Goal: Information Seeking & Learning: Learn about a topic

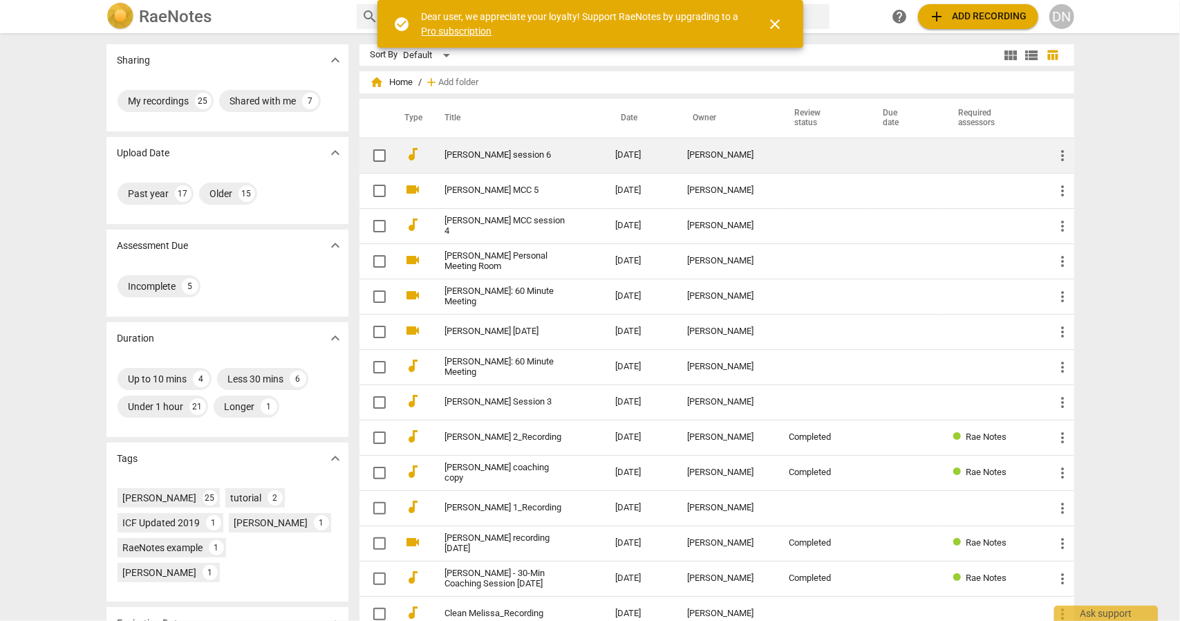
click at [467, 149] on td "[PERSON_NAME] session 6" at bounding box center [517, 155] width 176 height 35
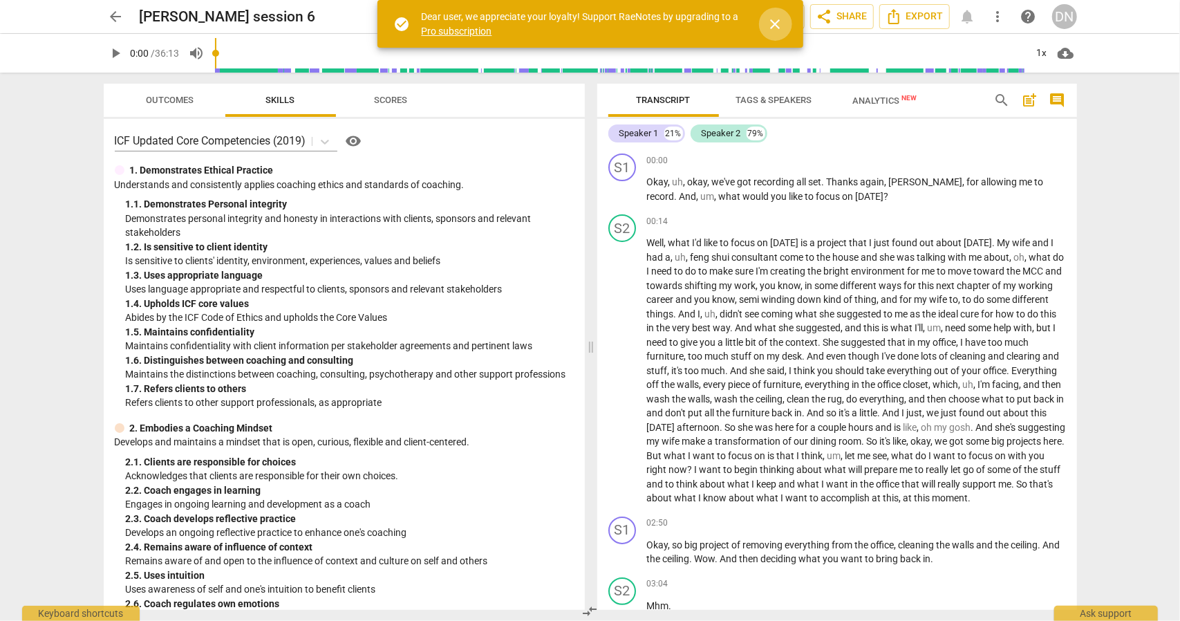
click at [781, 25] on span "close" at bounding box center [776, 24] width 17 height 17
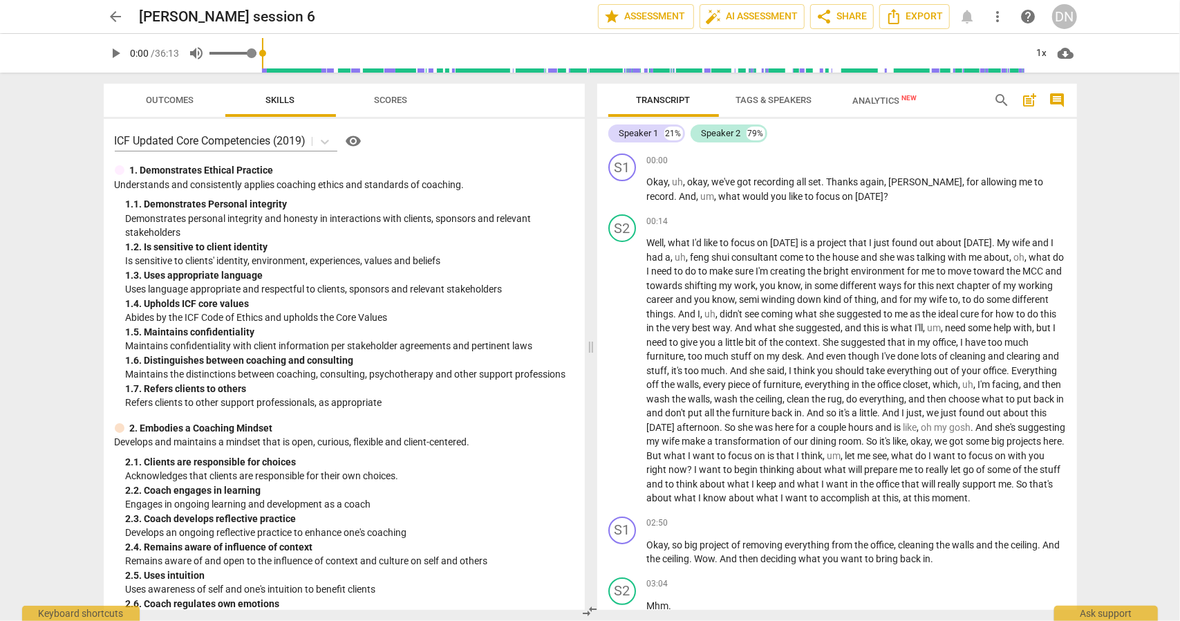
click at [197, 58] on span "volume_up" at bounding box center [197, 53] width 17 height 17
click at [197, 58] on span "volume_off" at bounding box center [197, 53] width 17 height 17
type input "1"
click at [125, 54] on span "play_arrow" at bounding box center [116, 53] width 25 height 17
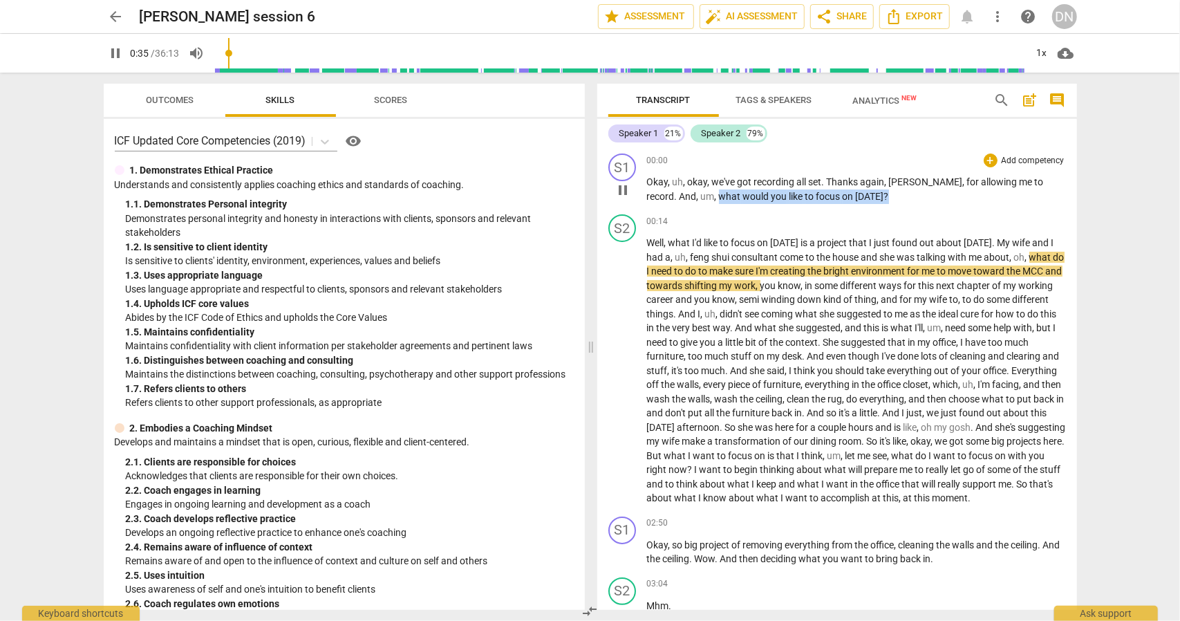
drag, startPoint x: 830, startPoint y: 194, endPoint x: 665, endPoint y: 192, distance: 165.3
click at [665, 192] on p "Okay , uh , okay , we've got recording all set . Thanks again , [PERSON_NAME] ,…" at bounding box center [856, 189] width 419 height 28
copy p "what would you like to focus on [DATE] ?"
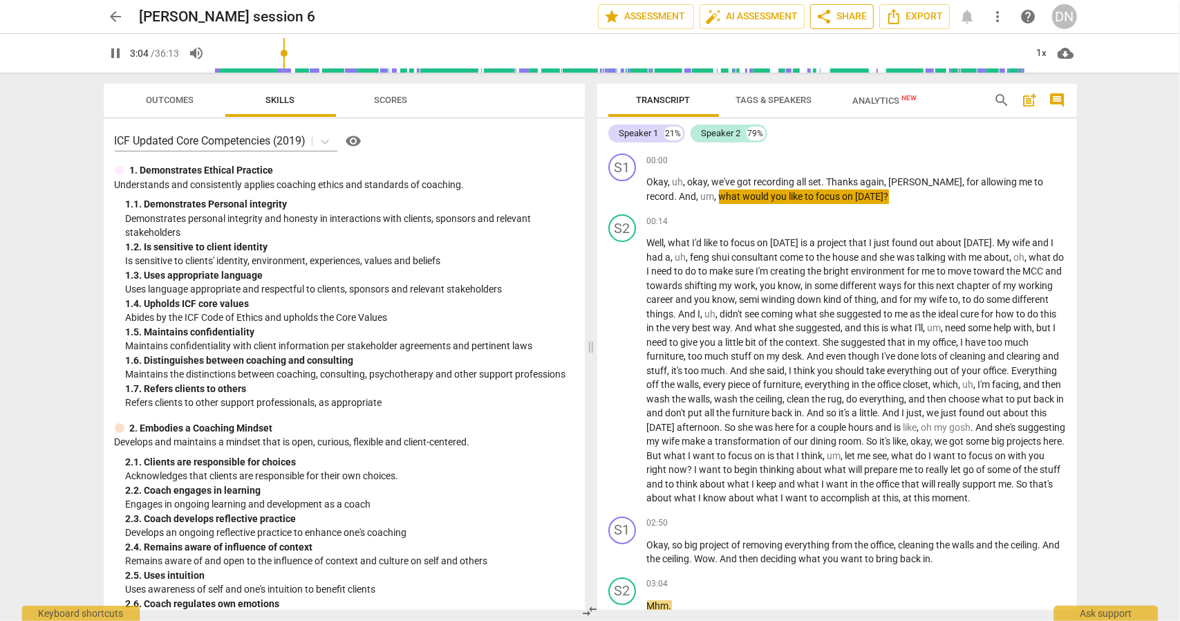
scroll to position [465, 0]
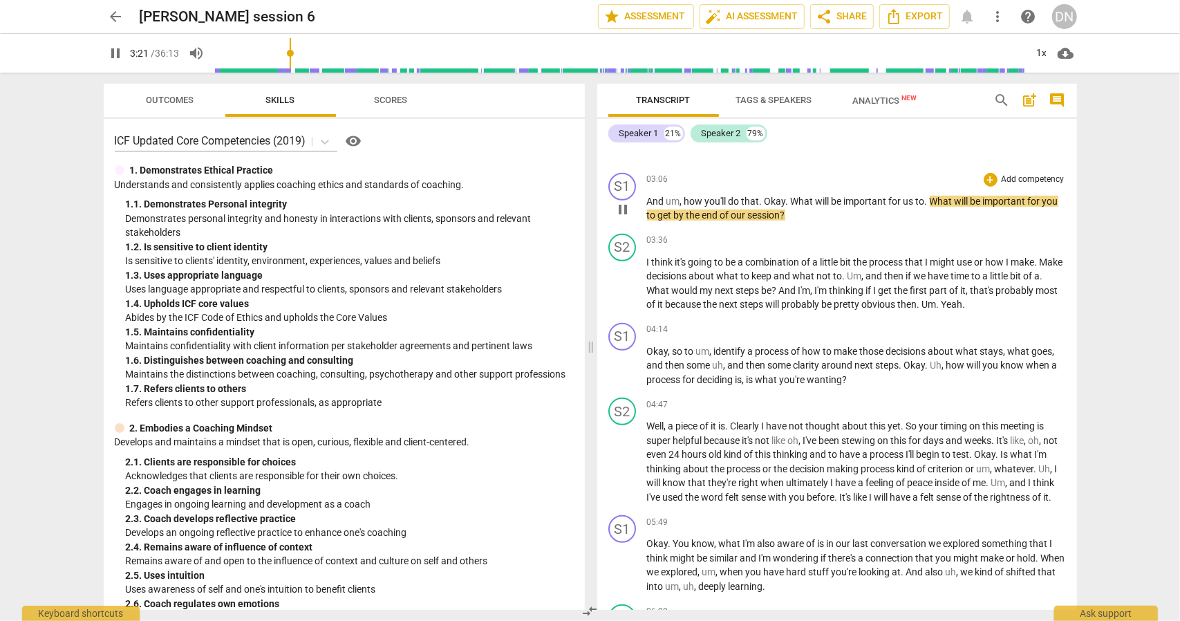
click at [788, 223] on p "And um , how you'll do that . Okay . What will be important for us to . What wi…" at bounding box center [856, 208] width 419 height 28
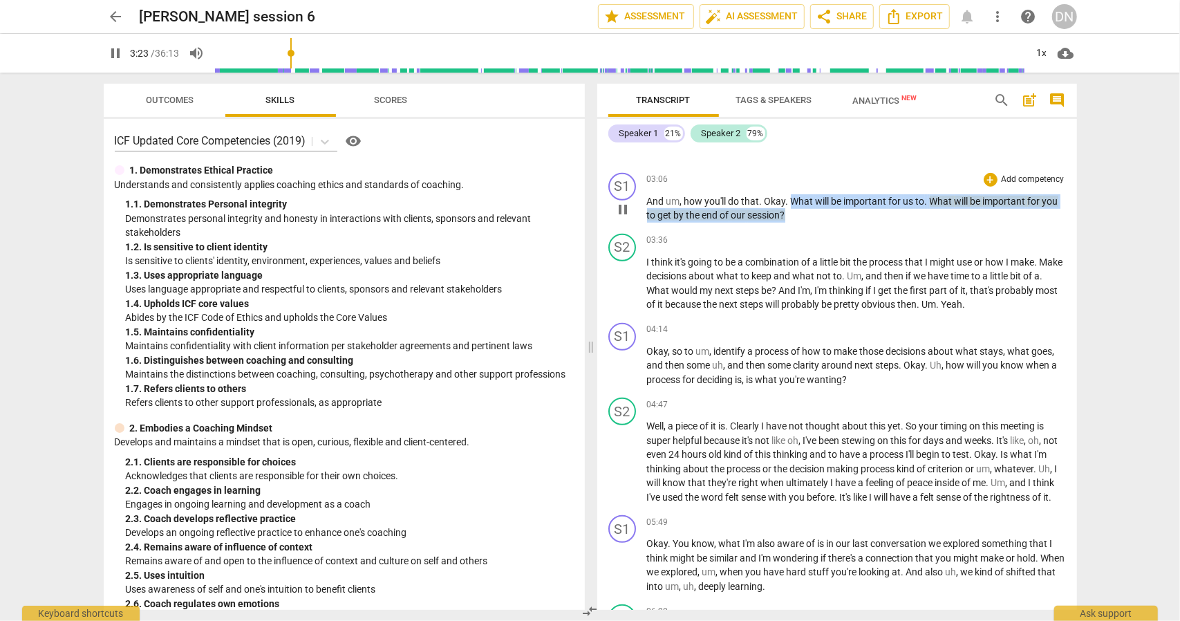
drag, startPoint x: 788, startPoint y: 227, endPoint x: 791, endPoint y: 217, distance: 10.9
click at [791, 217] on p "And um , how you'll do that . Okay . What will be important for us to . What wi…" at bounding box center [856, 208] width 419 height 28
copy p "What will be important for us to . What will be important for you to get by the…"
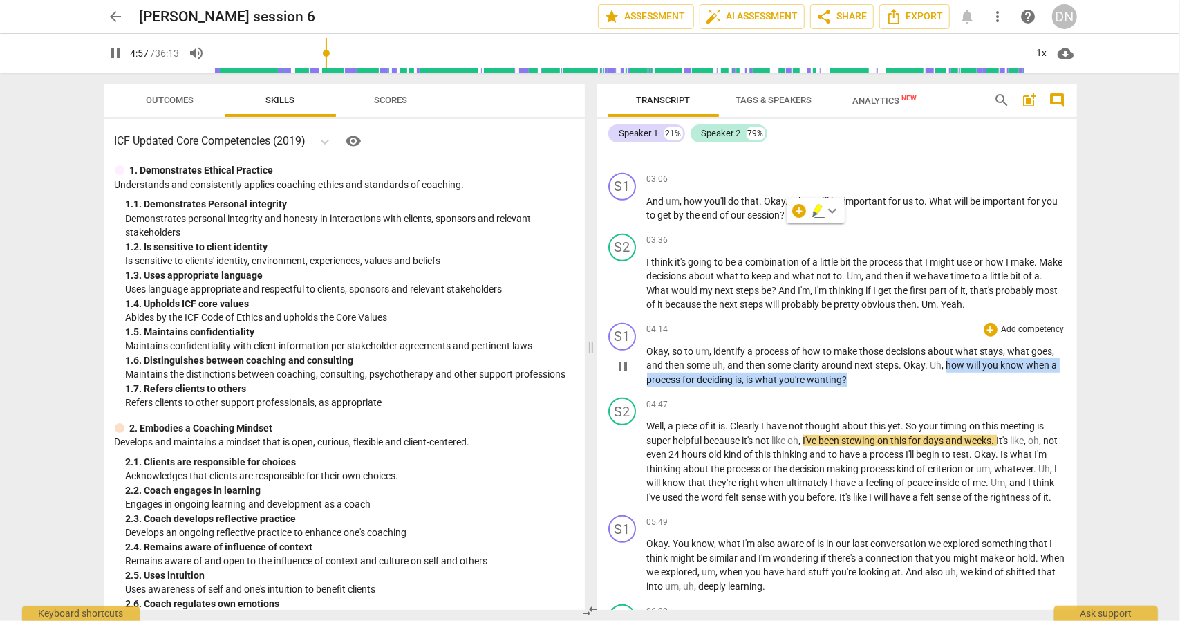
drag, startPoint x: 947, startPoint y: 378, endPoint x: 921, endPoint y: 392, distance: 29.7
click at [921, 387] on p "Okay , so to um , identify a process of how to make those decisions about what …" at bounding box center [856, 365] width 419 height 43
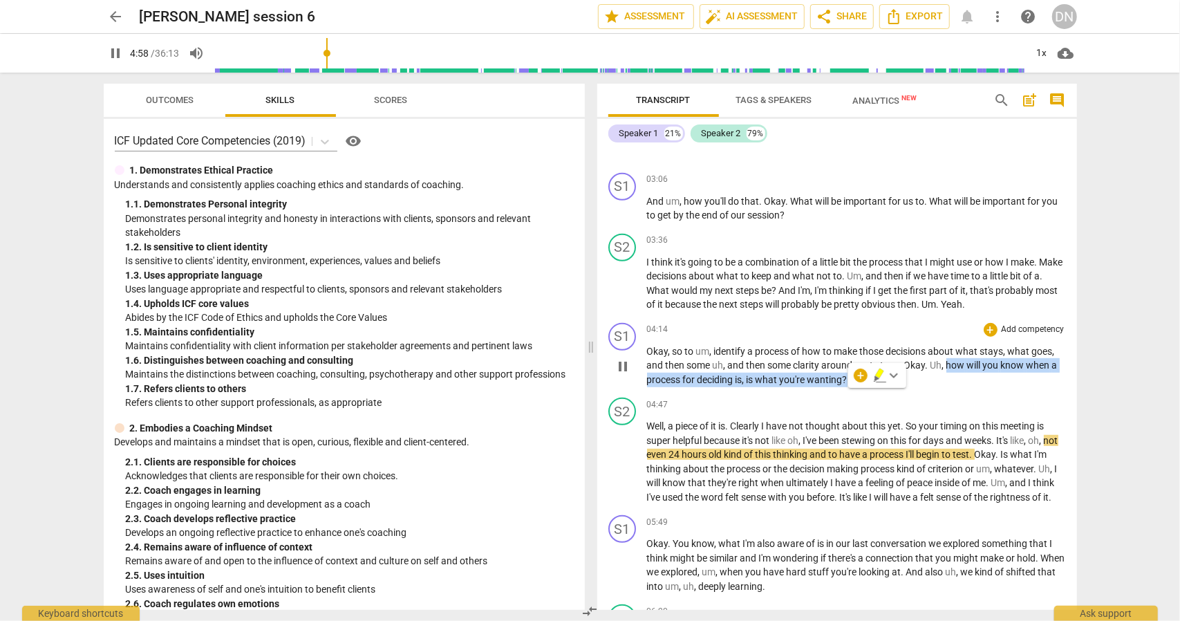
copy p "how will you know when a process for deciding is , is what you're wanting ?"
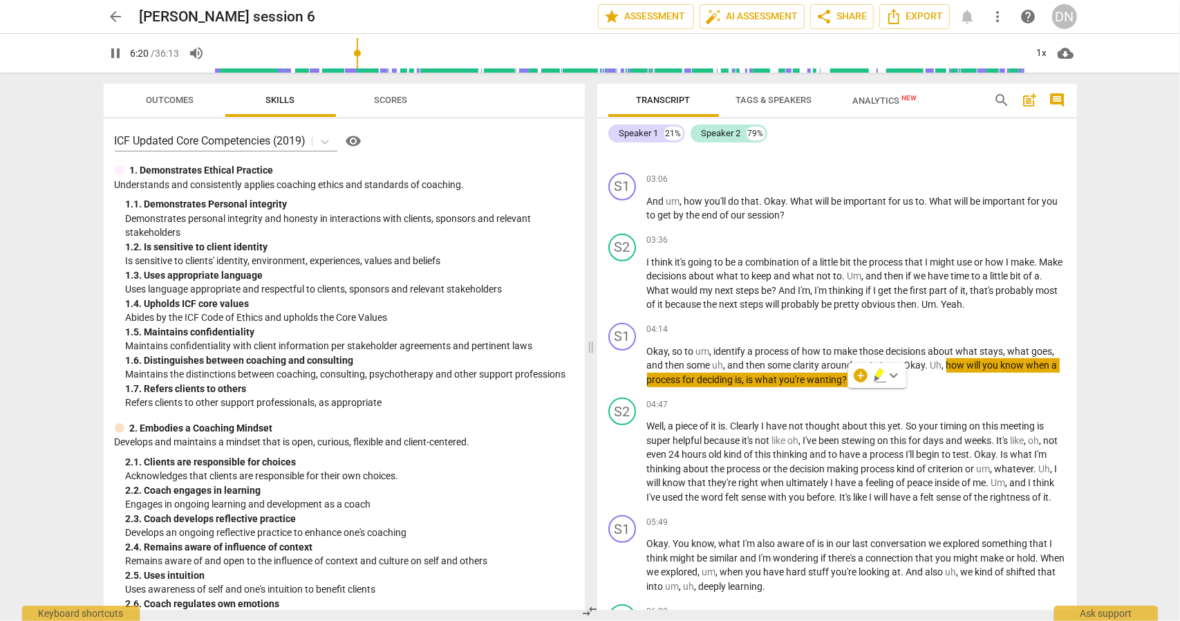
scroll to position [972, 0]
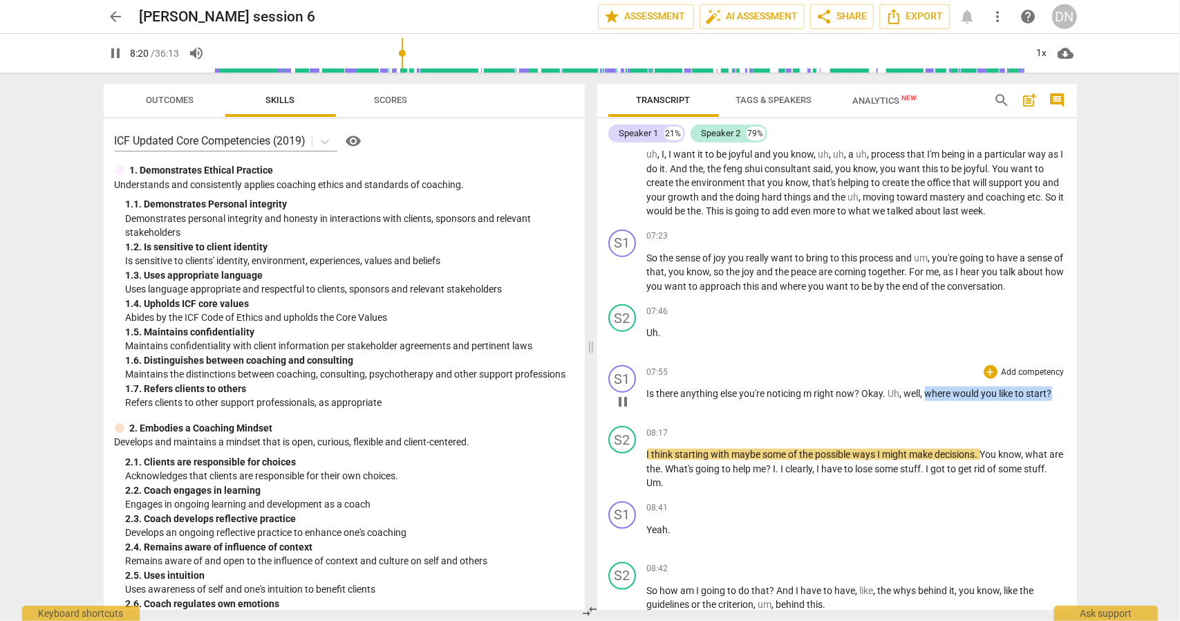
drag, startPoint x: 1061, startPoint y: 419, endPoint x: 925, endPoint y: 420, distance: 135.5
click at [925, 401] on p "Is there anything else you're noticing m right now ? Okay . Uh , well , where w…" at bounding box center [856, 394] width 419 height 15
copy p "where would you like to start ?"
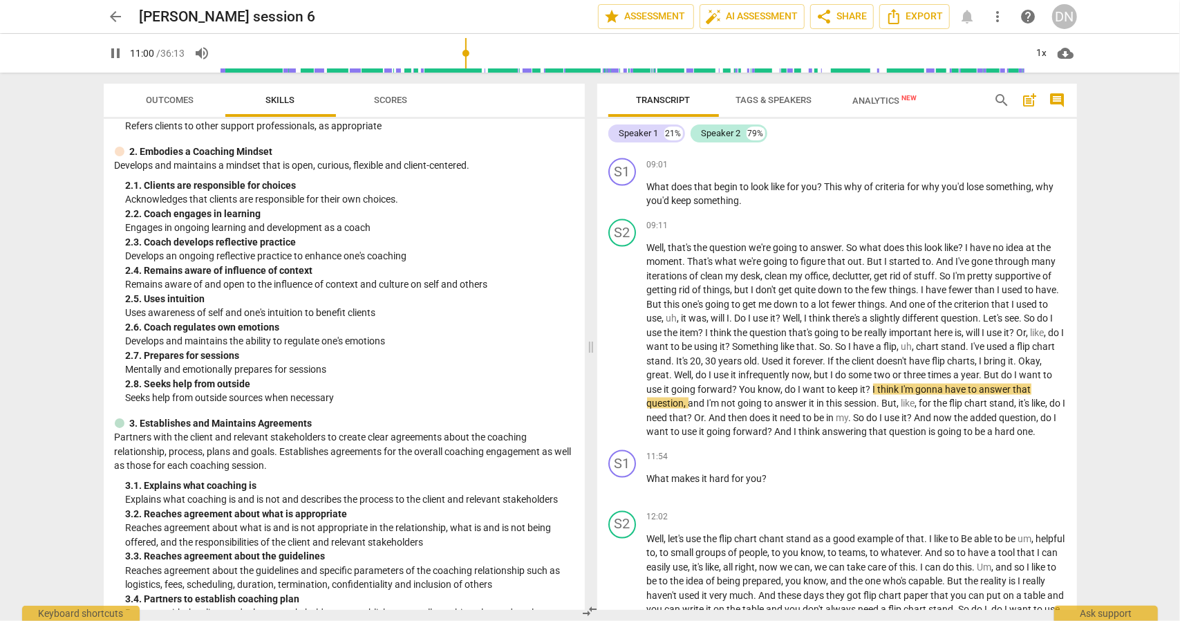
scroll to position [346, 0]
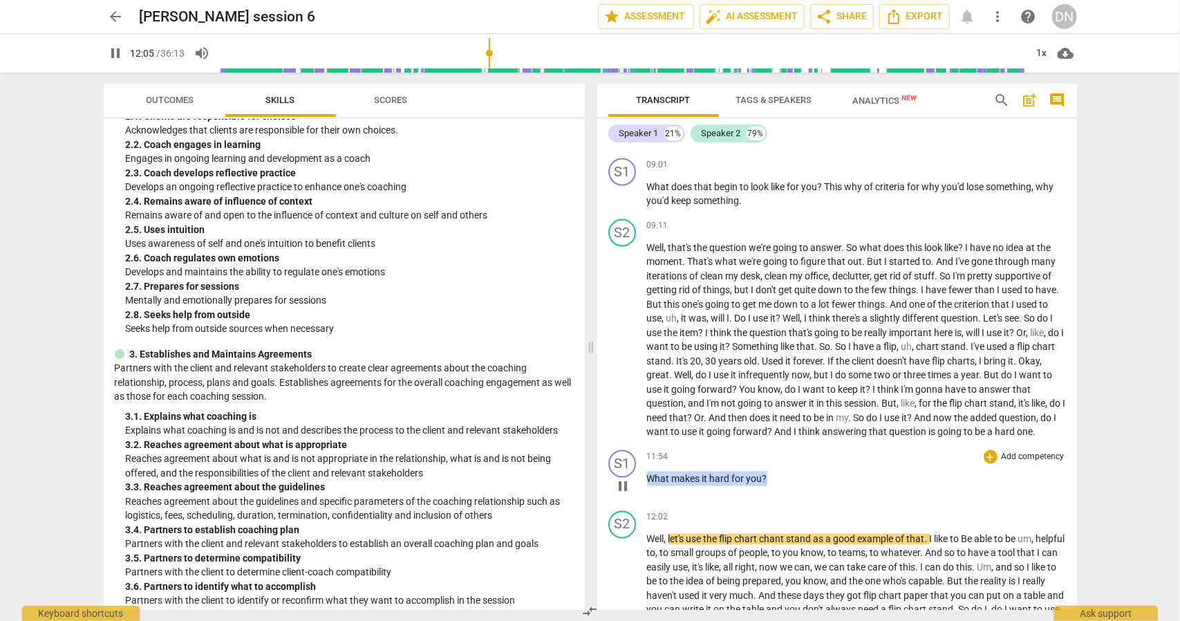
drag, startPoint x: 779, startPoint y: 521, endPoint x: 638, endPoint y: 520, distance: 140.4
click at [638, 505] on div "S1 play_arrow pause 11:54 + Add competency keyboard_arrow_right What makes it h…" at bounding box center [837, 475] width 480 height 61
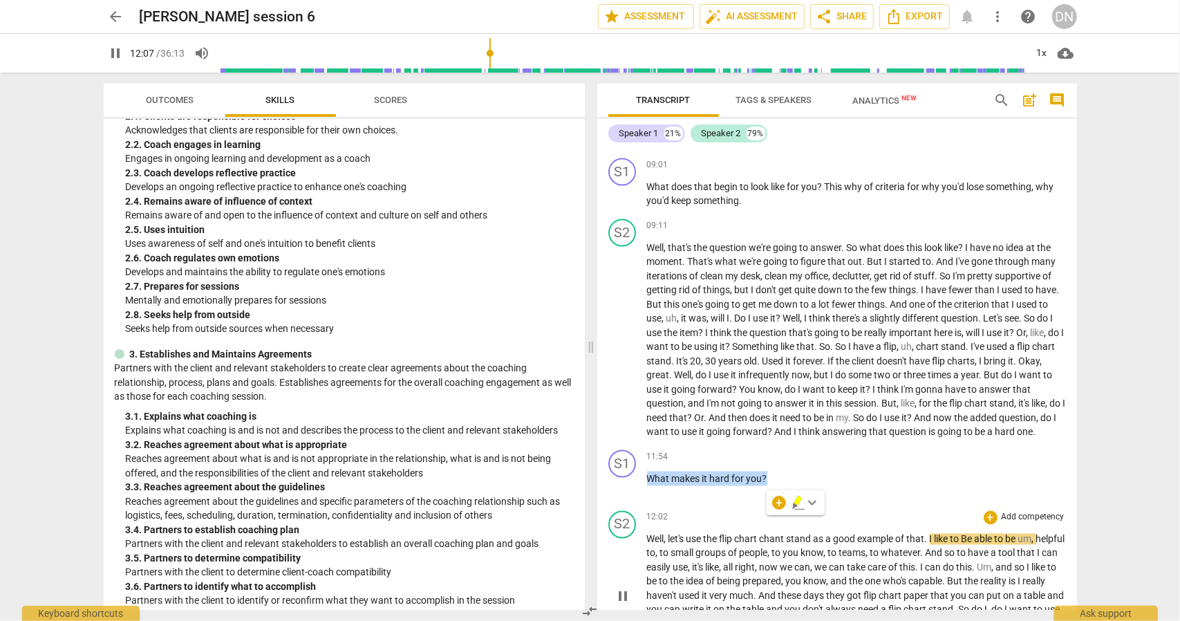
copy p "What makes it hard for you ?"
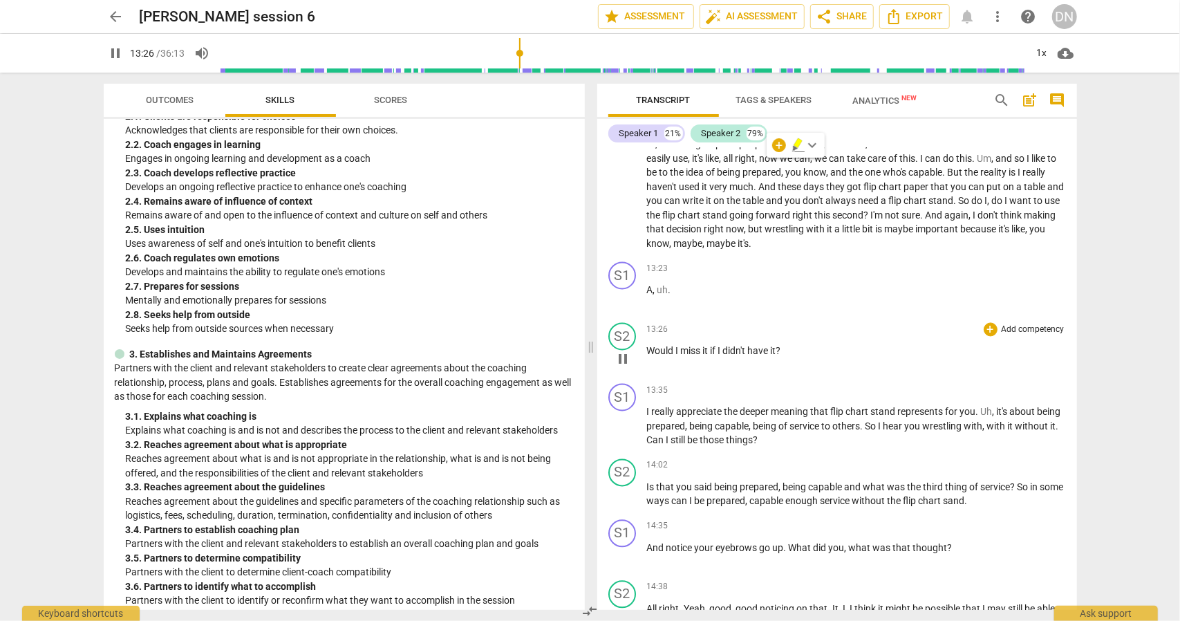
scroll to position [1794, 0]
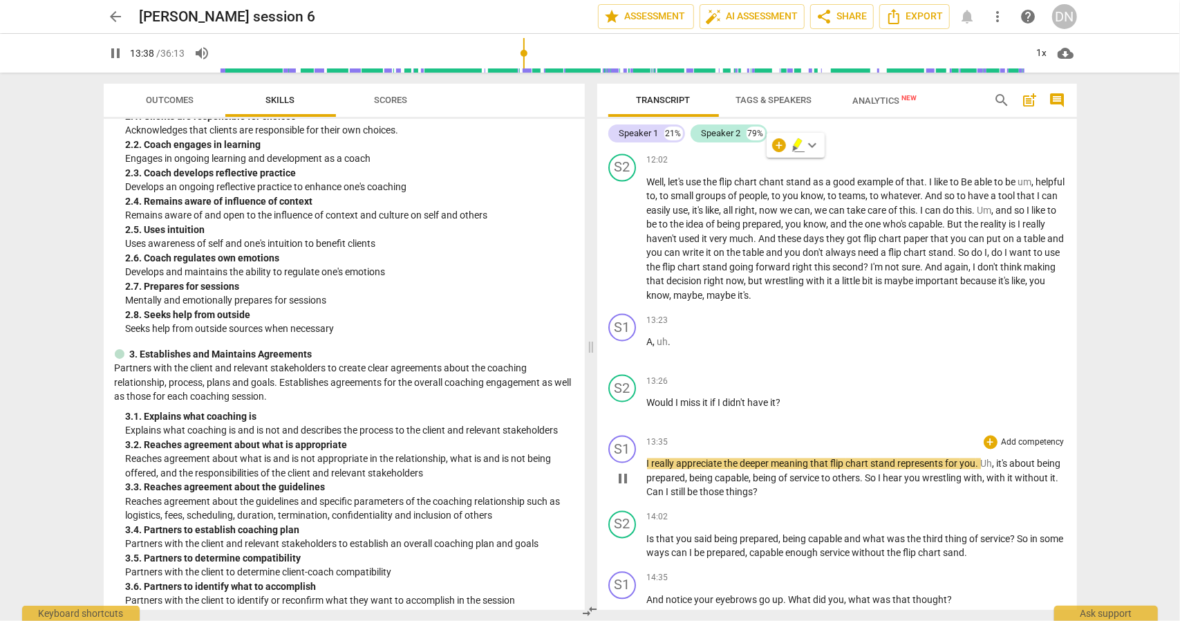
click at [833, 484] on span "to" at bounding box center [827, 478] width 11 height 11
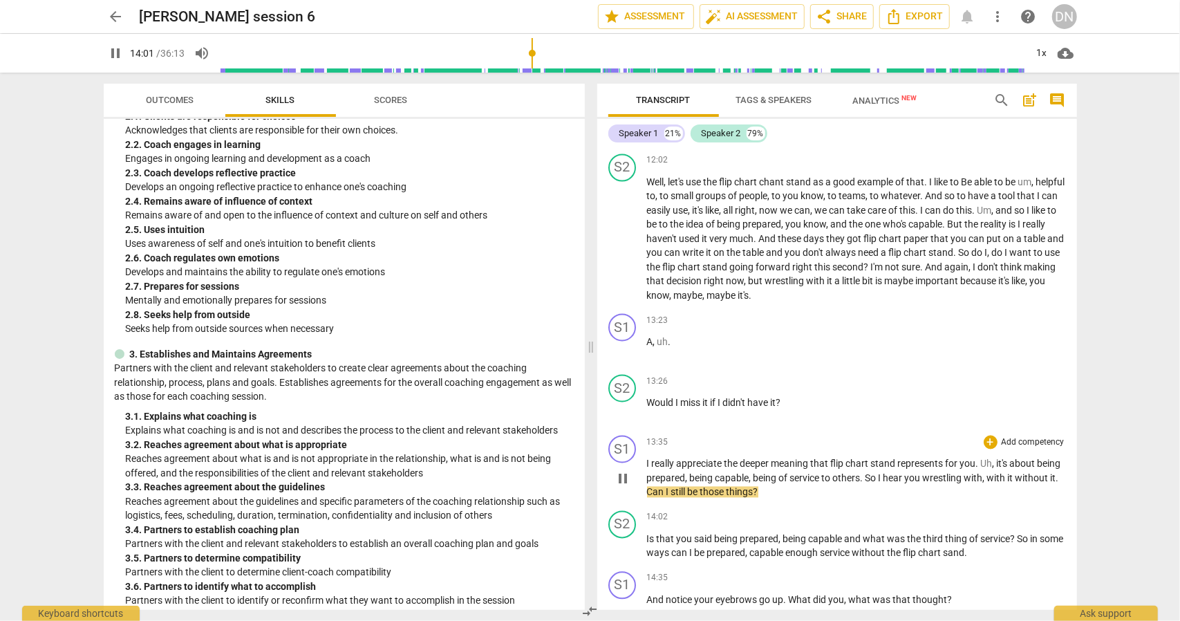
click at [808, 500] on p "I really appreciate the deeper meaning that flip chart stand represents for you…" at bounding box center [856, 478] width 419 height 43
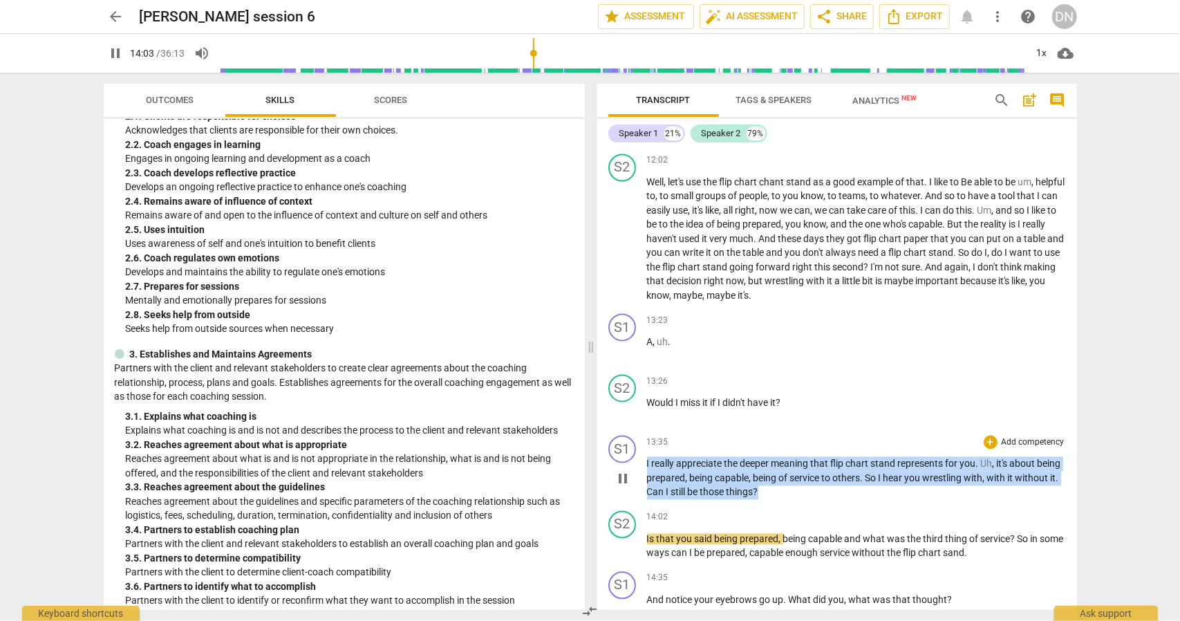
drag, startPoint x: 808, startPoint y: 533, endPoint x: 641, endPoint y: 512, distance: 168.6
click at [641, 505] on div "S1 play_arrow pause 13:35 + Add competency keyboard_arrow_right I really apprec…" at bounding box center [837, 467] width 480 height 75
copy p "I really appreciate the deeper meaning that flip chart stand represents for you…"
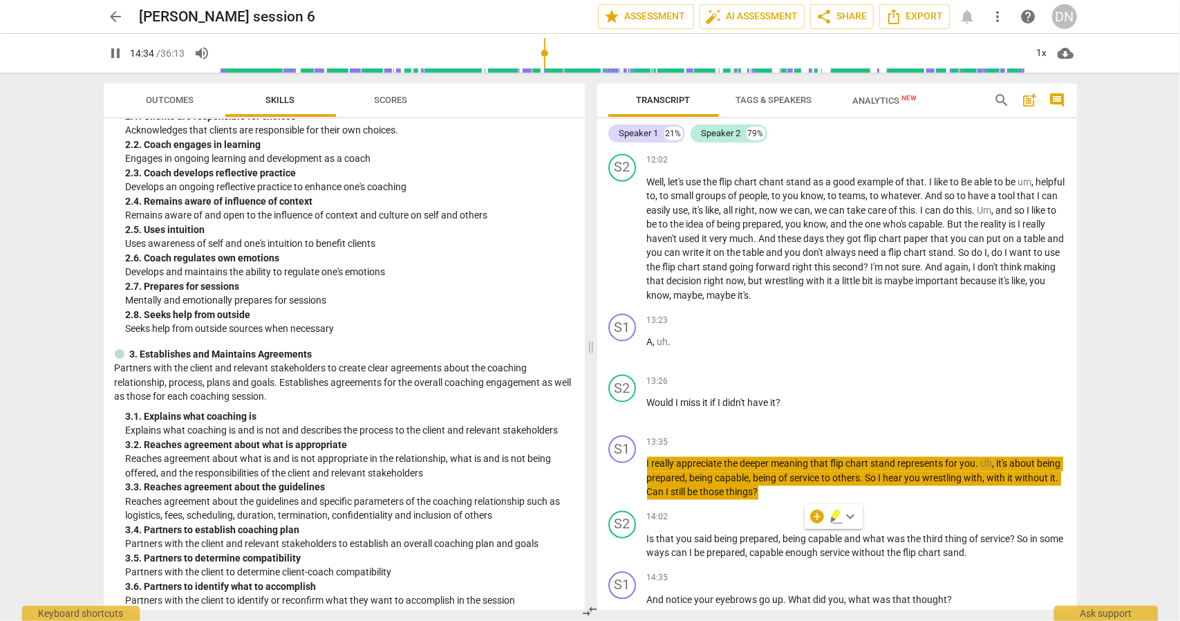
scroll to position [2282, 0]
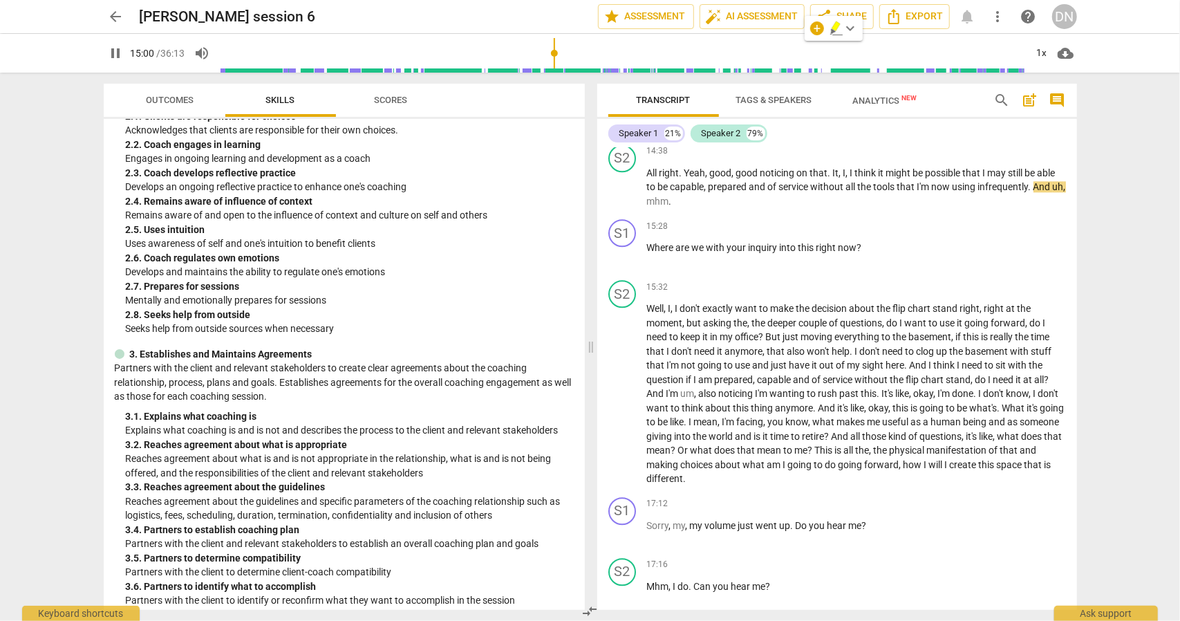
drag, startPoint x: 119, startPoint y: 56, endPoint x: 234, endPoint y: 108, distance: 126.6
click at [119, 56] on span "pause" at bounding box center [116, 53] width 17 height 17
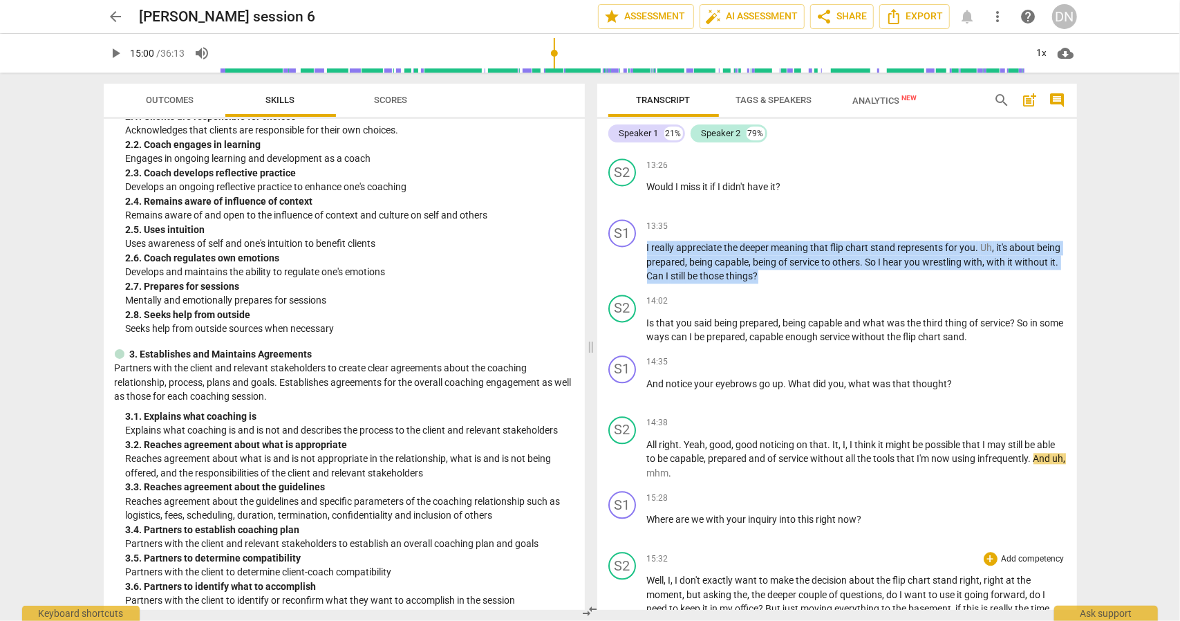
scroll to position [1936, 0]
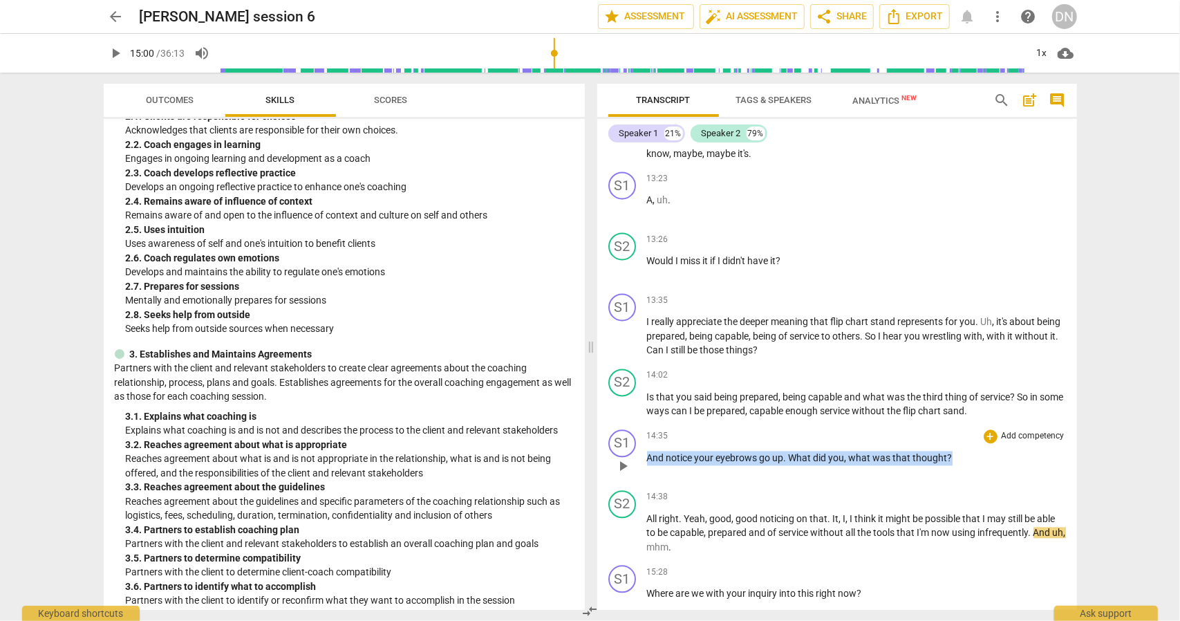
drag, startPoint x: 649, startPoint y: 503, endPoint x: 954, endPoint y: 501, distance: 305.6
click at [954, 465] on p "And notice your eyebrows go up . What did you , what was that thought ?" at bounding box center [856, 458] width 419 height 15
copy p "And notice your eyebrows go up . What did you , what was that thought ?"
click at [116, 58] on span "play_arrow" at bounding box center [116, 53] width 17 height 17
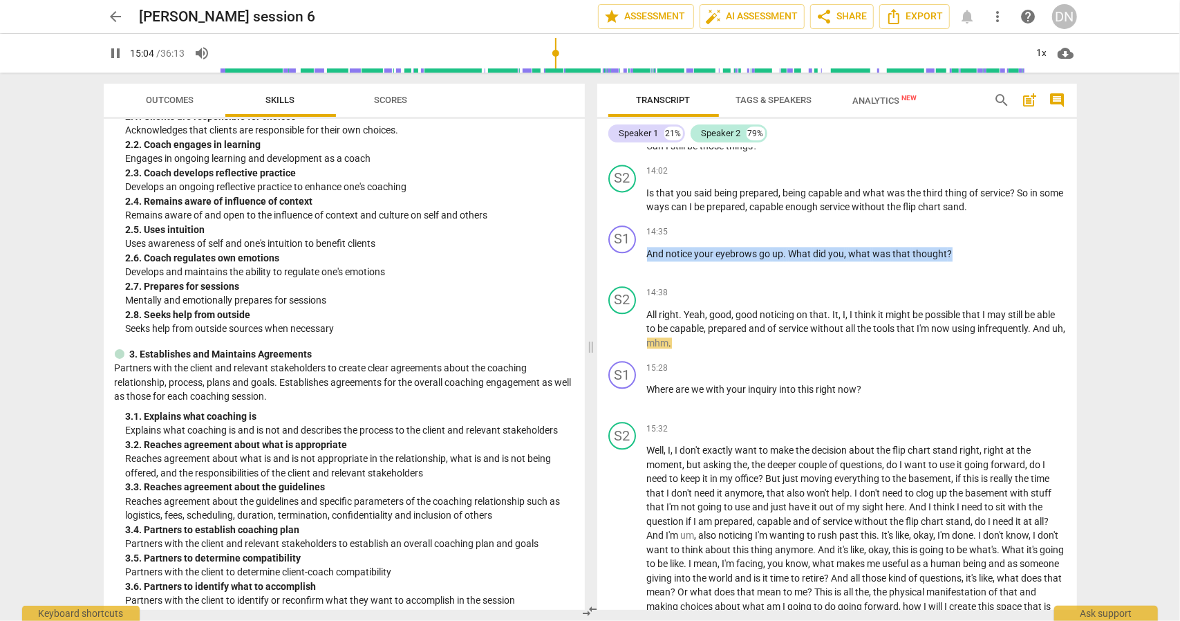
scroll to position [2167, 0]
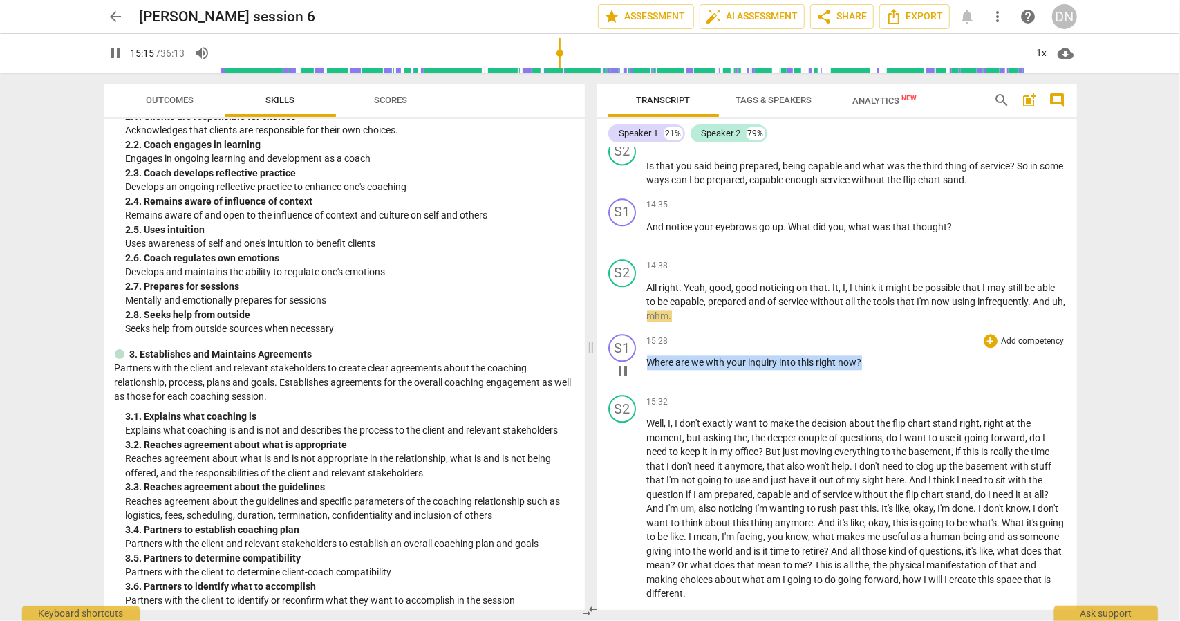
drag, startPoint x: 868, startPoint y: 405, endPoint x: 619, endPoint y: 417, distance: 249.9
click at [619, 389] on div "S1 play_arrow pause 15:28 + Add competency keyboard_arrow_right Where are we wi…" at bounding box center [837, 358] width 480 height 61
copy p "Where are we with your inquiry into this right now ?"
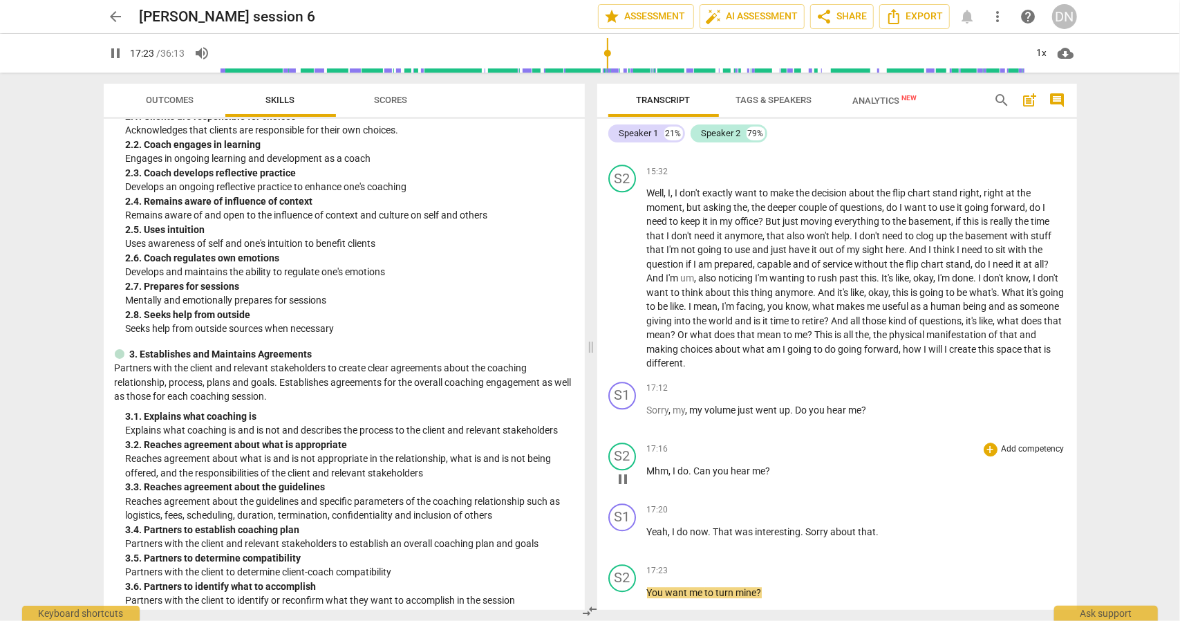
scroll to position [2878, 0]
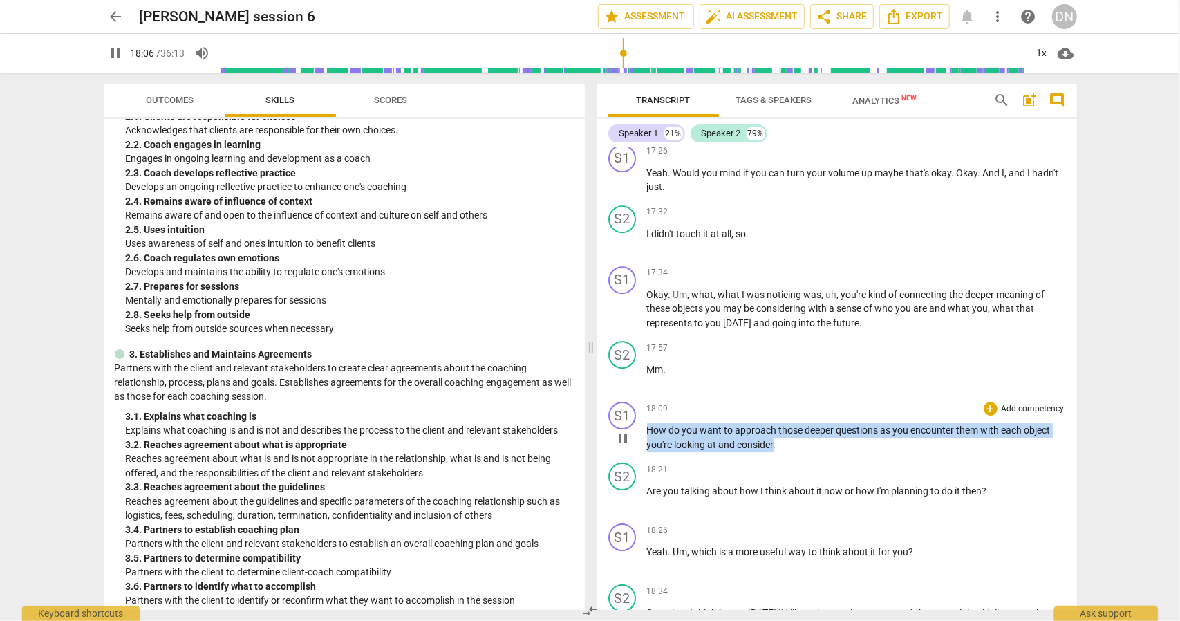
drag, startPoint x: 774, startPoint y: 485, endPoint x: 643, endPoint y: 461, distance: 133.5
click at [643, 457] on div "S1 play_arrow pause 18:09 + Add competency keyboard_arrow_right How do you want…" at bounding box center [837, 426] width 480 height 61
copy p "How do you want to approach those deeper questions as you encounter them with e…"
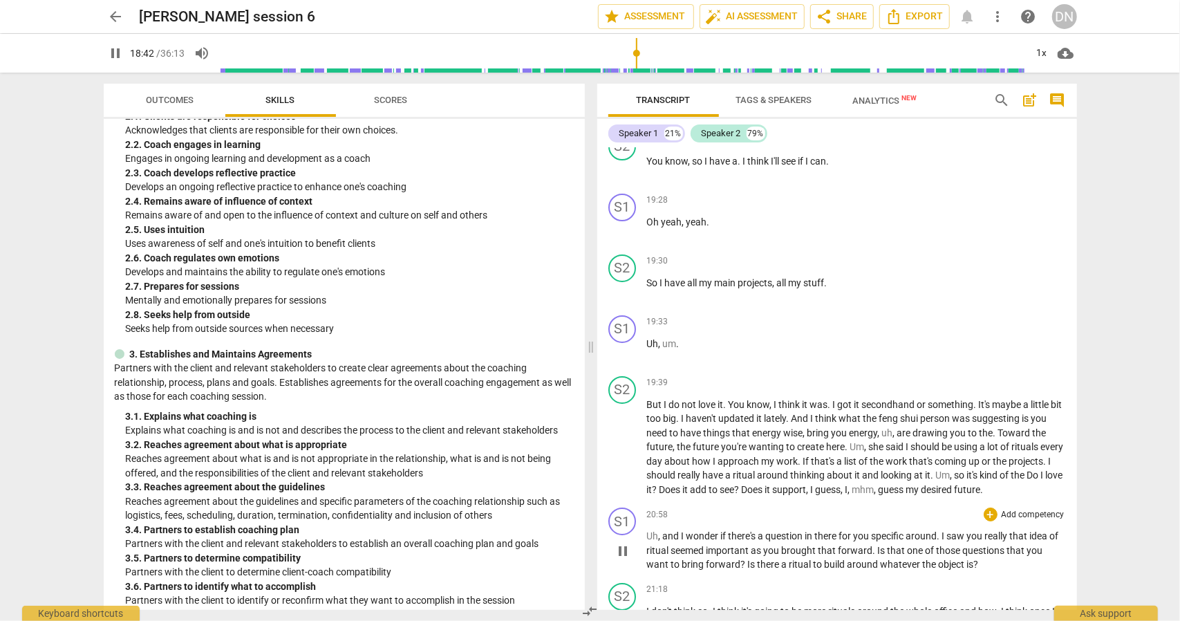
scroll to position [3148, 0]
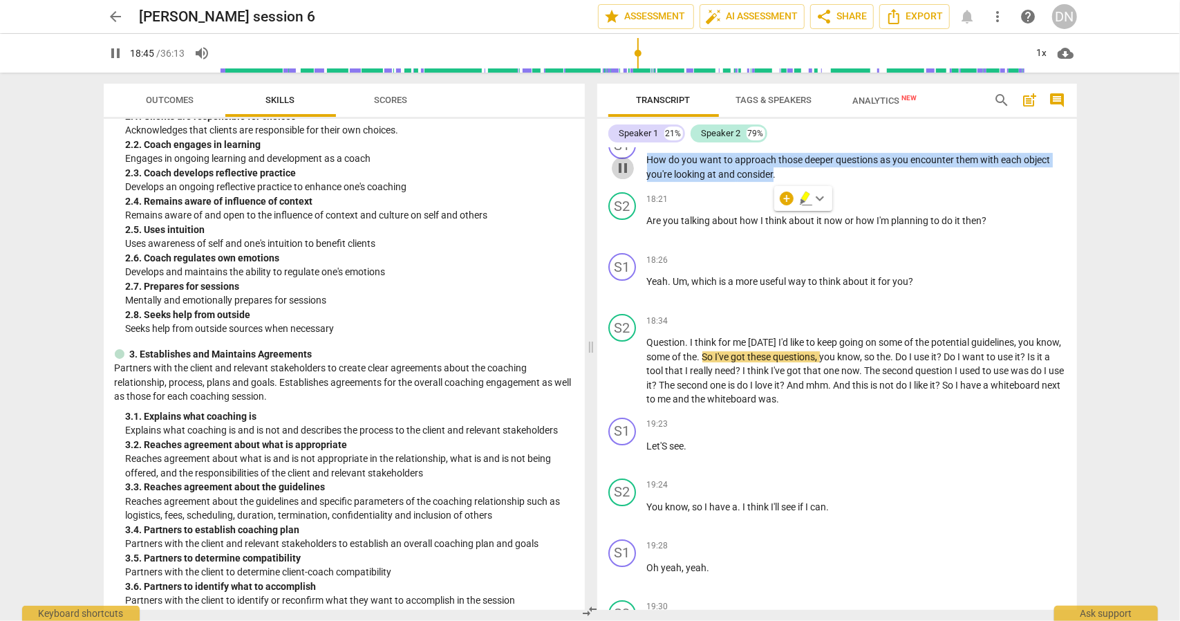
click at [626, 176] on span "pause" at bounding box center [623, 168] width 17 height 17
copy p "How do you want to approach those deeper questions as you encounter them with e…"
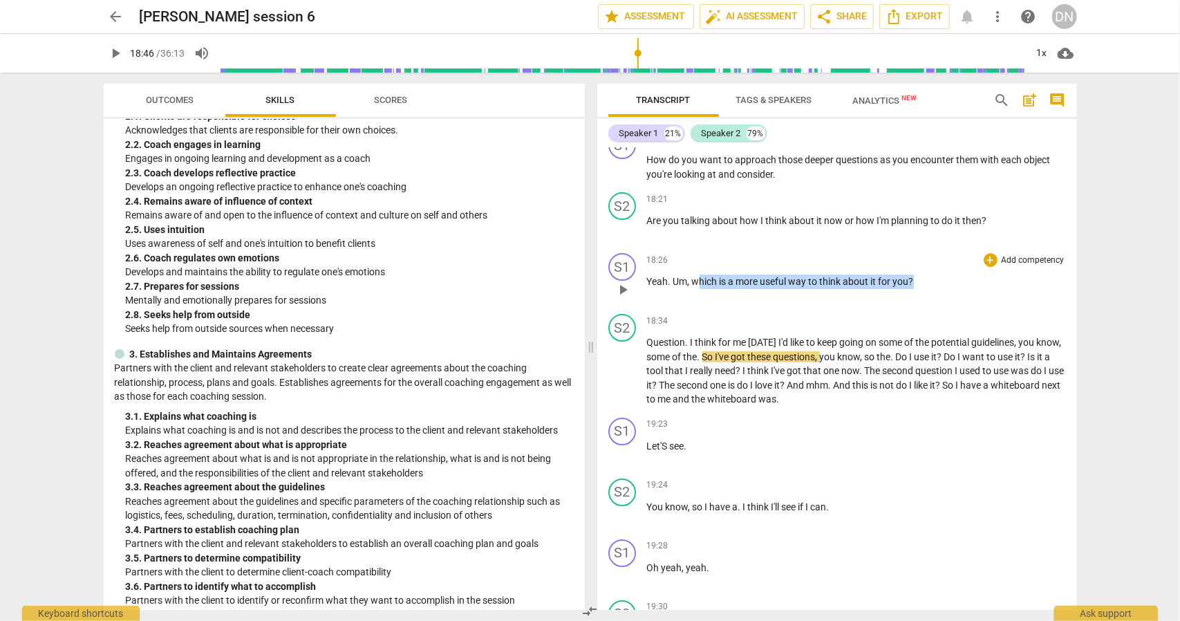
drag, startPoint x: 700, startPoint y: 320, endPoint x: 920, endPoint y: 328, distance: 220.0
click at [920, 289] on p "Yeah . Um , which is a more useful way to think about it for you ?" at bounding box center [856, 282] width 419 height 15
click at [119, 54] on span "play_arrow" at bounding box center [116, 53] width 17 height 17
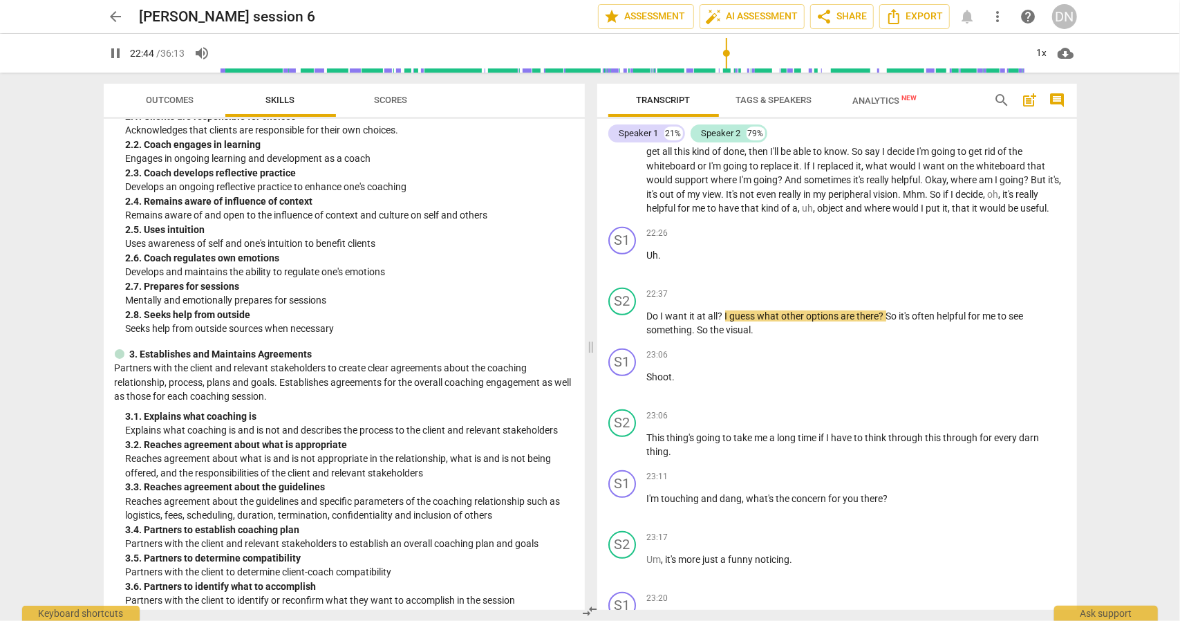
scroll to position [4189, 0]
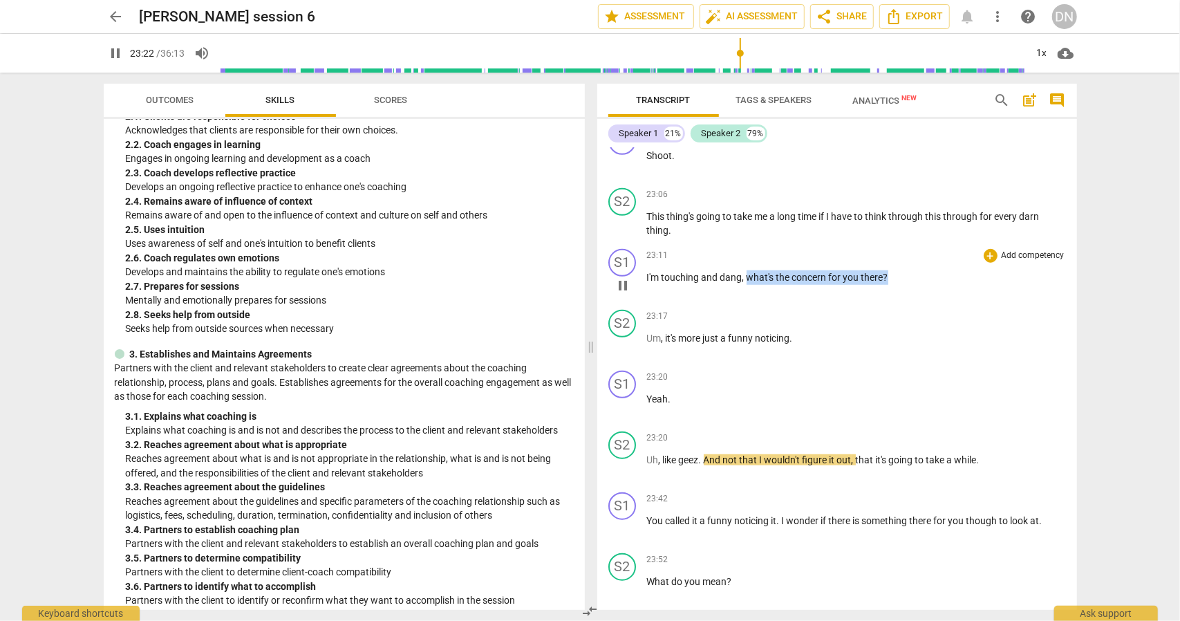
drag, startPoint x: 893, startPoint y: 337, endPoint x: 751, endPoint y: 329, distance: 142.6
click at [746, 285] on p "I'm touching and dang , what's the concern for you there ?" at bounding box center [856, 277] width 419 height 15
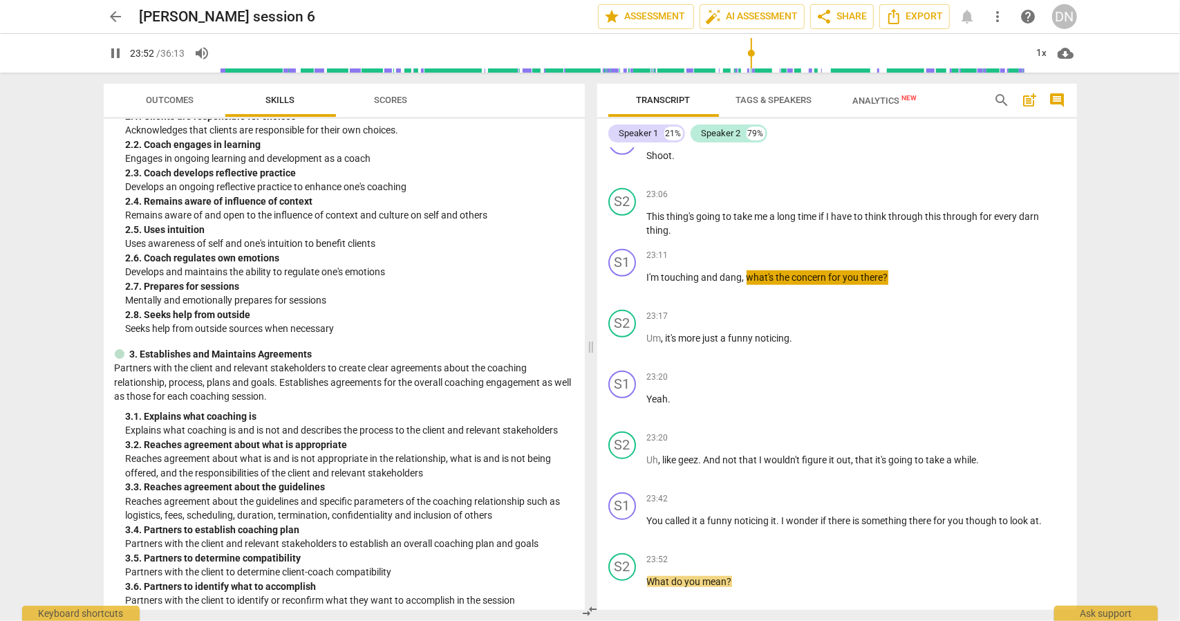
scroll to position [4673, 0]
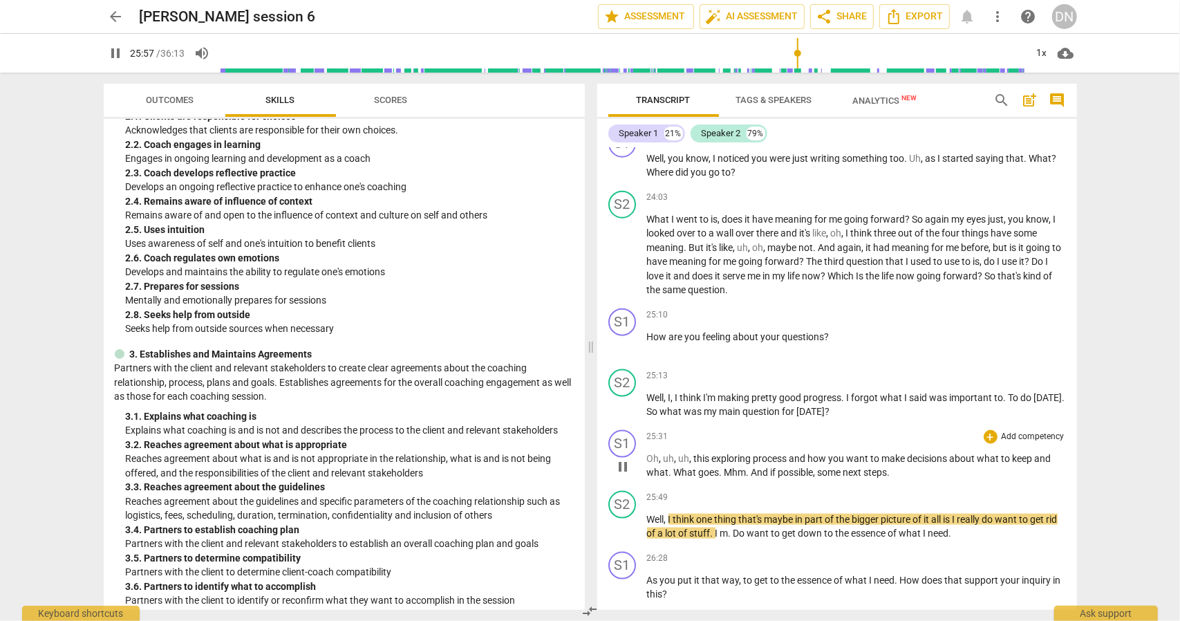
click at [622, 475] on span "pause" at bounding box center [623, 466] width 17 height 17
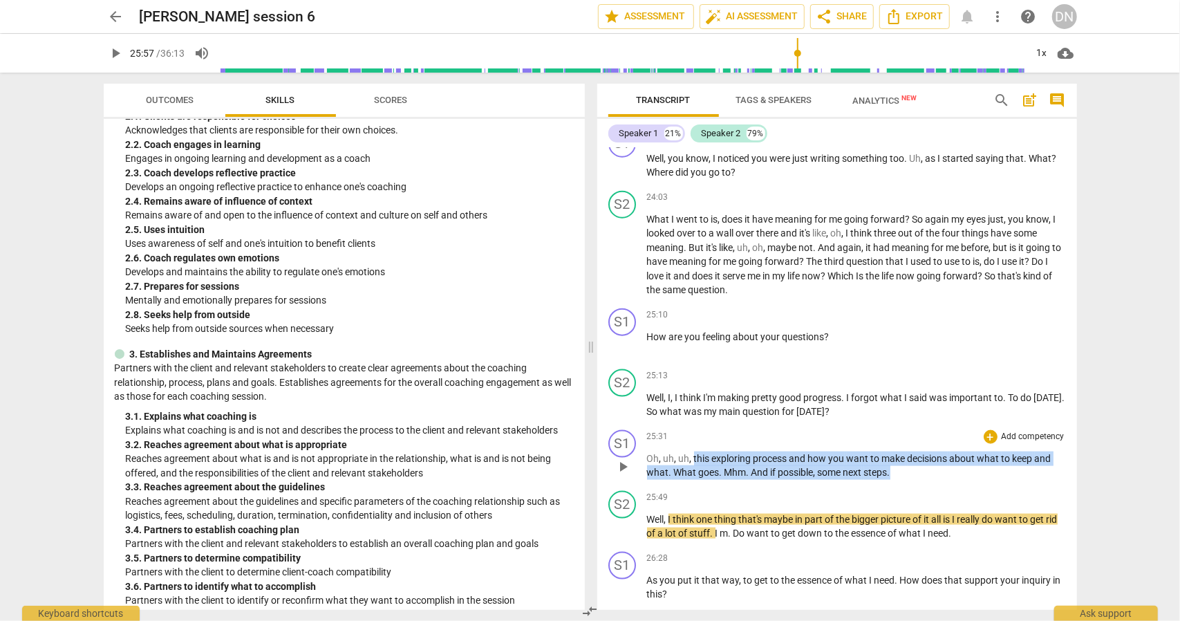
drag, startPoint x: 900, startPoint y: 532, endPoint x: 693, endPoint y: 511, distance: 207.9
click at [693, 480] on p "Oh , uh , uh , this exploring process and how you want to make decisions about …" at bounding box center [856, 466] width 419 height 28
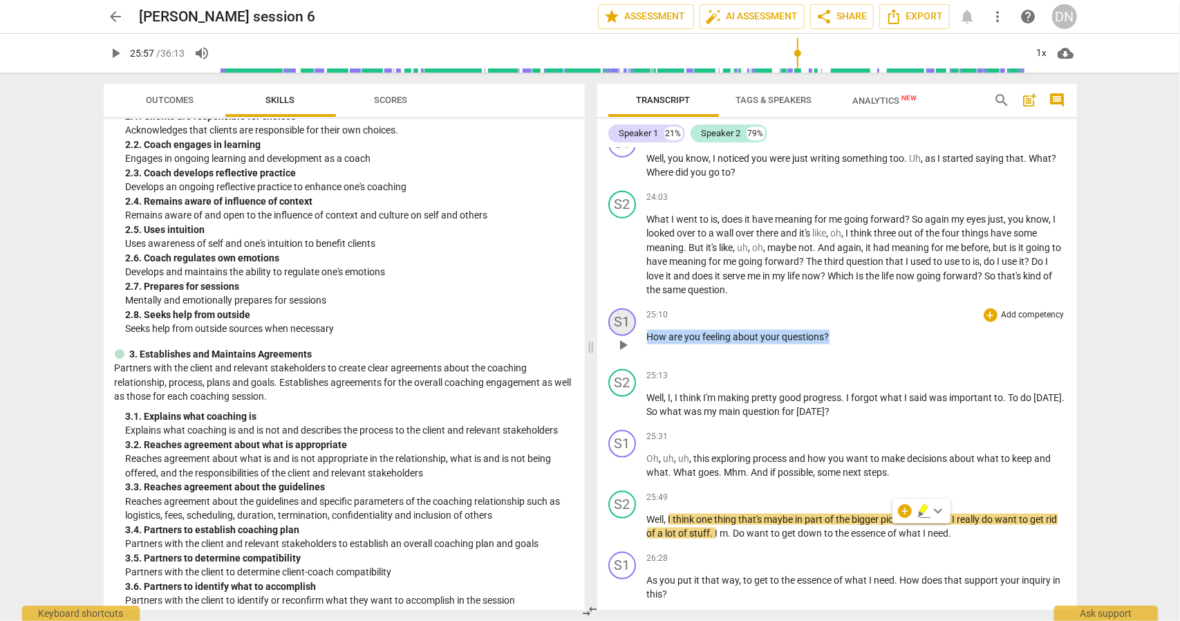
drag, startPoint x: 835, startPoint y: 393, endPoint x: 633, endPoint y: 381, distance: 202.3
click at [633, 364] on div "S1 play_arrow pause 25:10 + Add competency keyboard_arrow_right How are you fee…" at bounding box center [837, 333] width 480 height 61
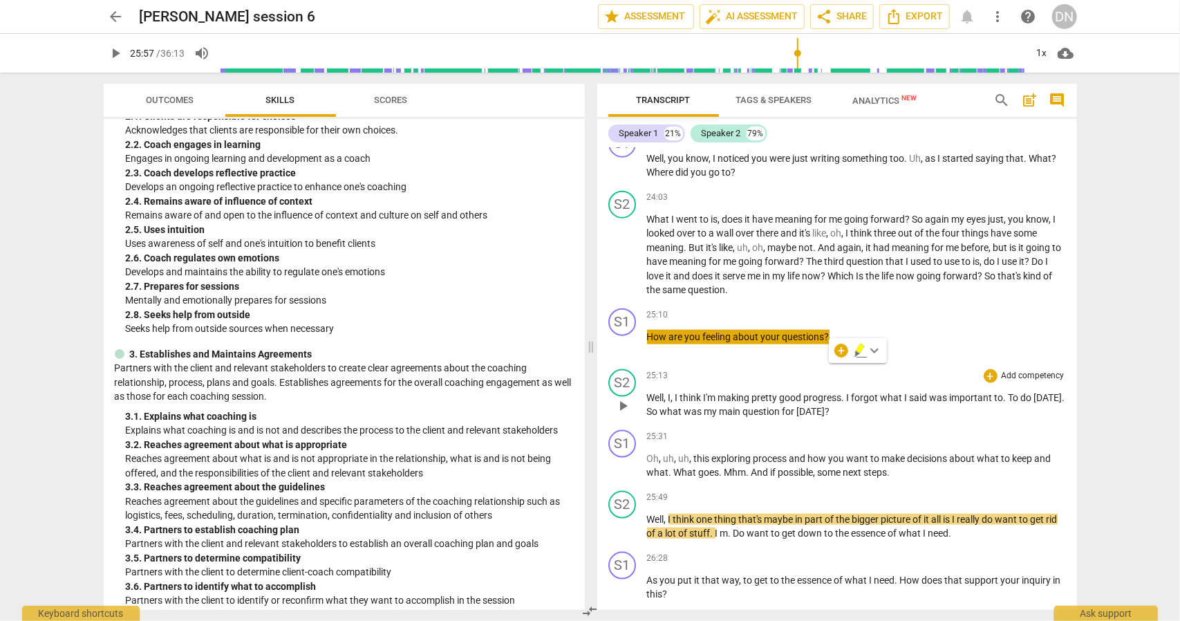
scroll to position [4788, 0]
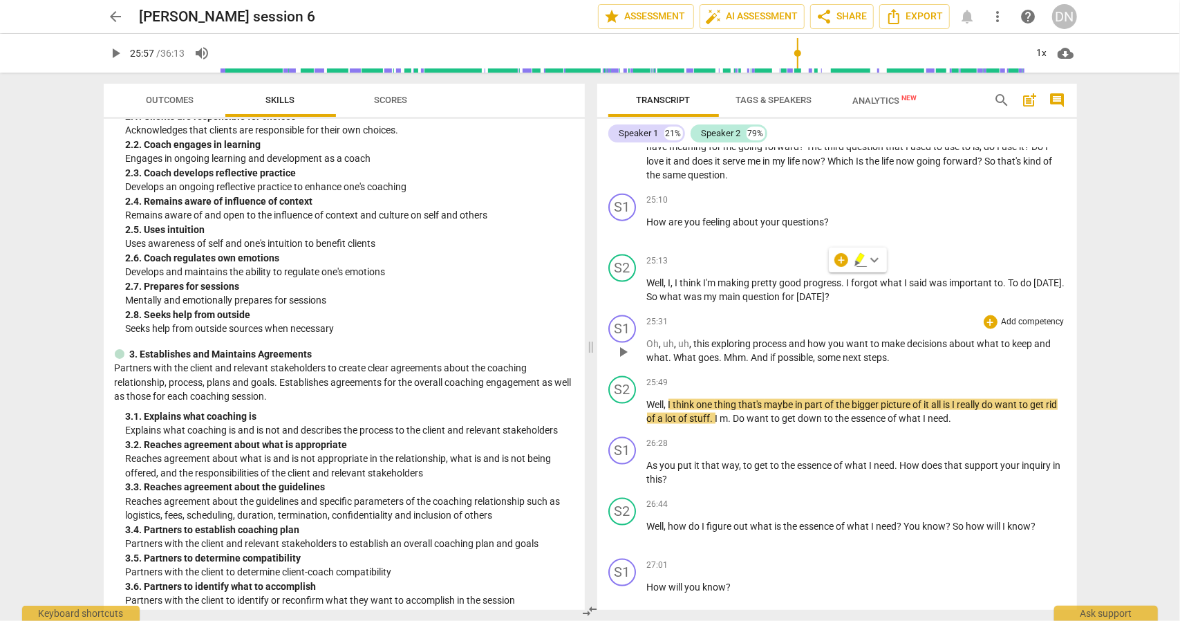
drag, startPoint x: 886, startPoint y: 413, endPoint x: 880, endPoint y: 406, distance: 10.3
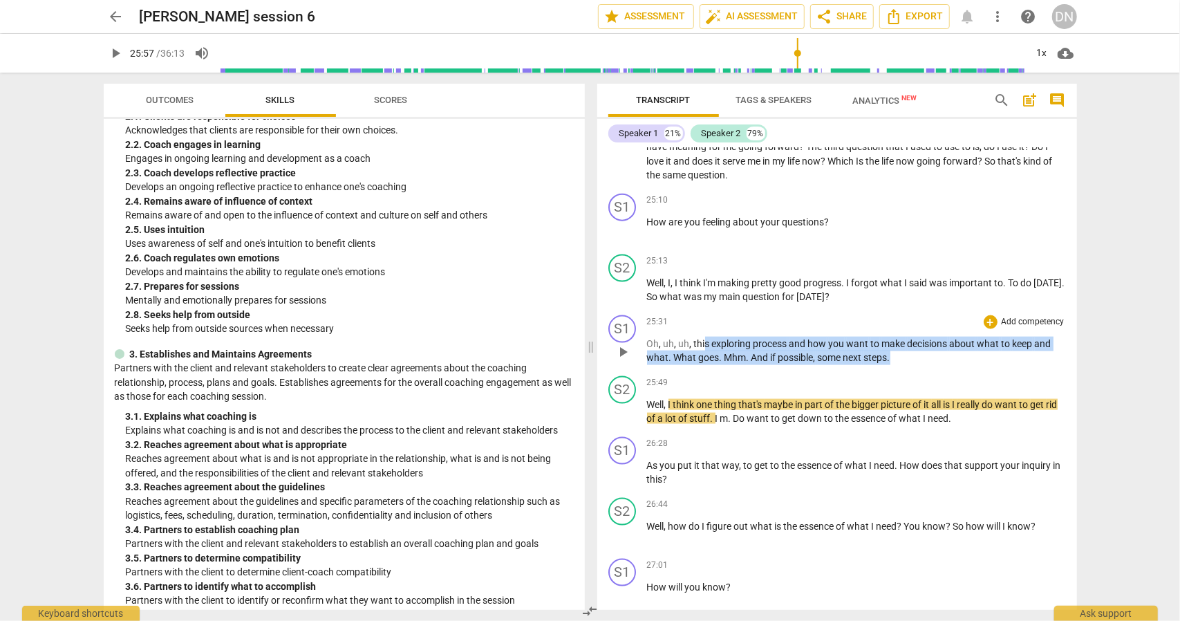
drag, startPoint x: 893, startPoint y: 411, endPoint x: 715, endPoint y: 402, distance: 177.9
click at [712, 365] on p "Oh , uh , uh , this exploring process and how you want to make decisions about …" at bounding box center [856, 351] width 419 height 28
click at [715, 349] on span "exploring" at bounding box center [732, 343] width 41 height 11
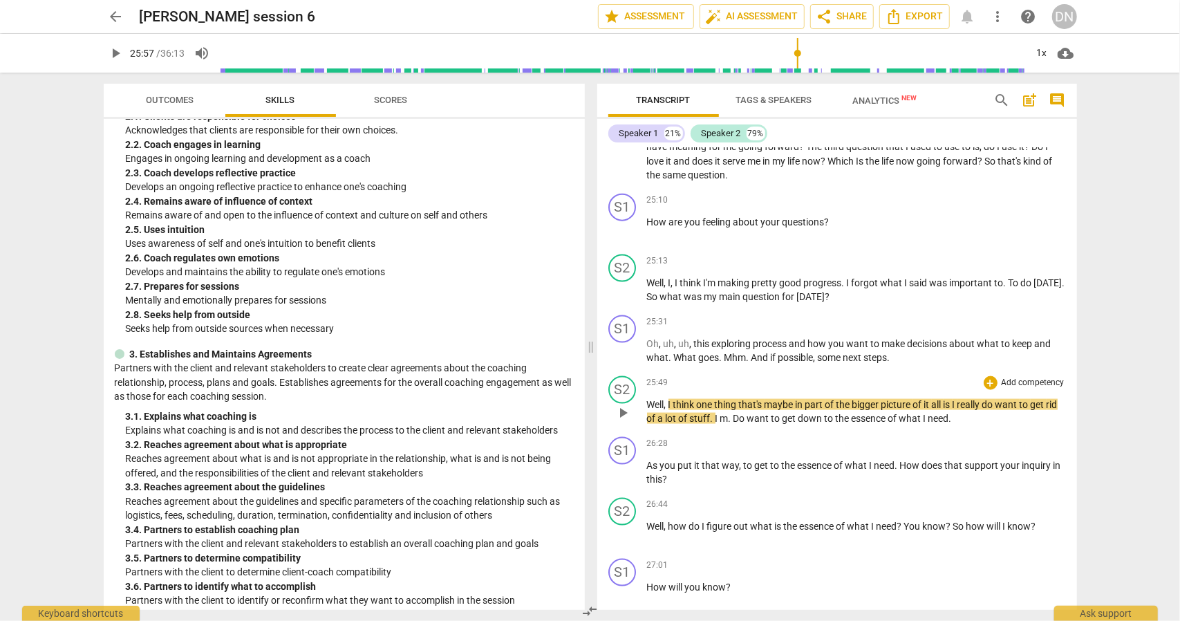
click at [620, 421] on span "play_arrow" at bounding box center [623, 413] width 17 height 17
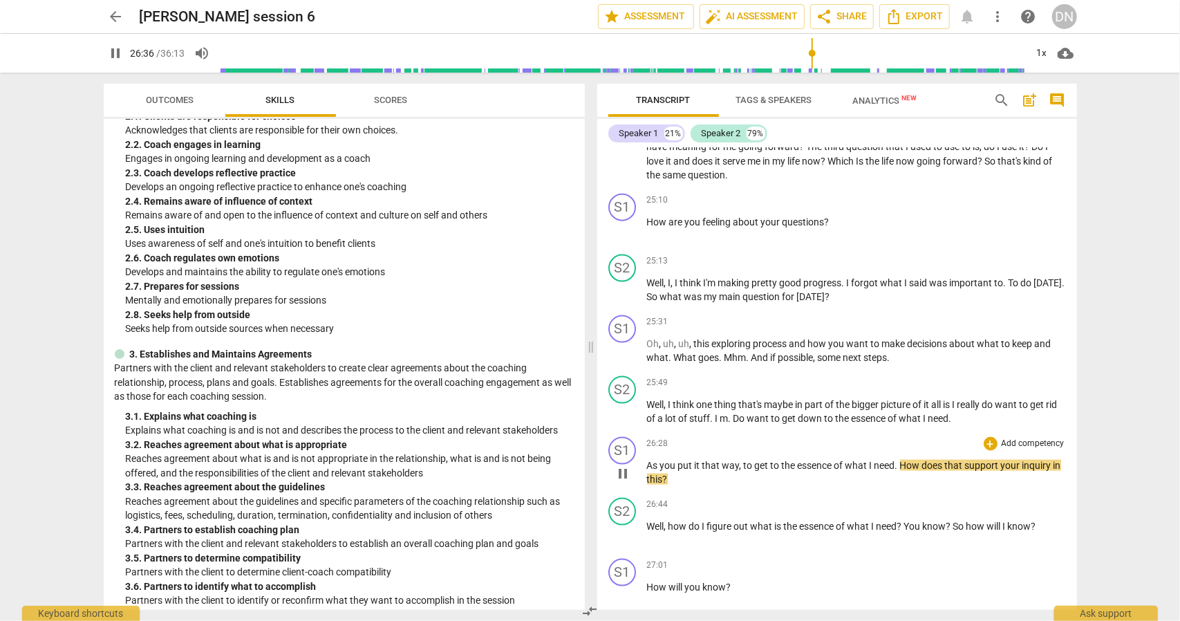
click at [685, 487] on p "As you put it that way , to get to the essence of what I need . How does that s…" at bounding box center [856, 472] width 419 height 28
drag, startPoint x: 685, startPoint y: 532, endPoint x: 646, endPoint y: 523, distance: 39.8
click at [646, 492] on div "S1 play_arrow pause 26:28 + Add competency keyboard_arrow_right As you put it t…" at bounding box center [837, 461] width 480 height 61
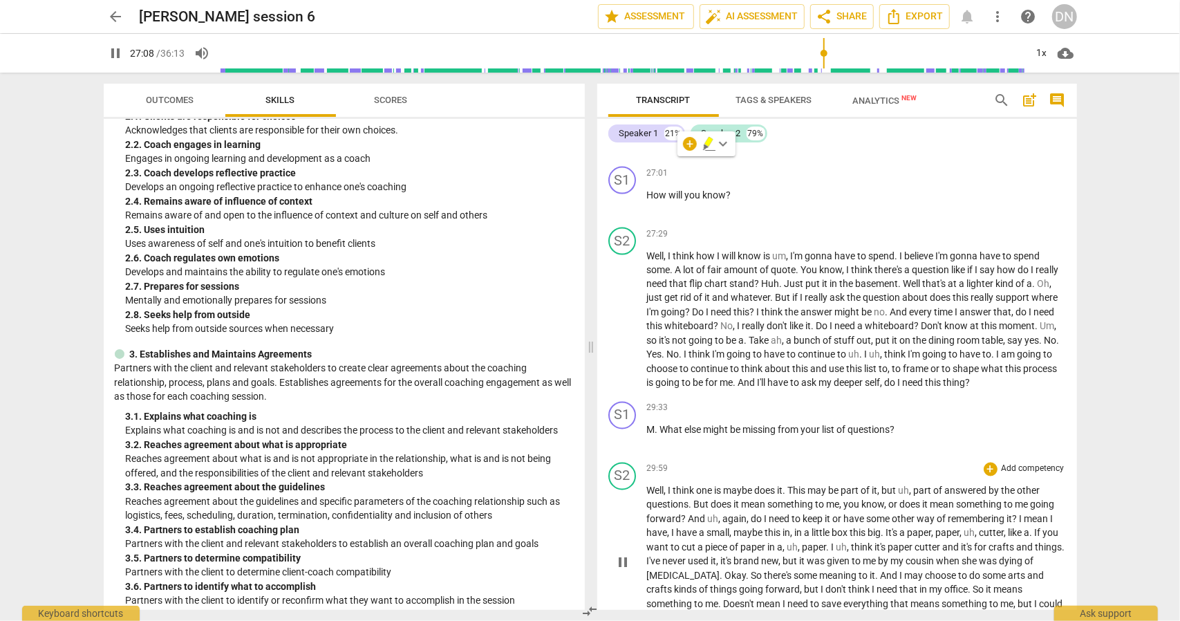
scroll to position [5162, 0]
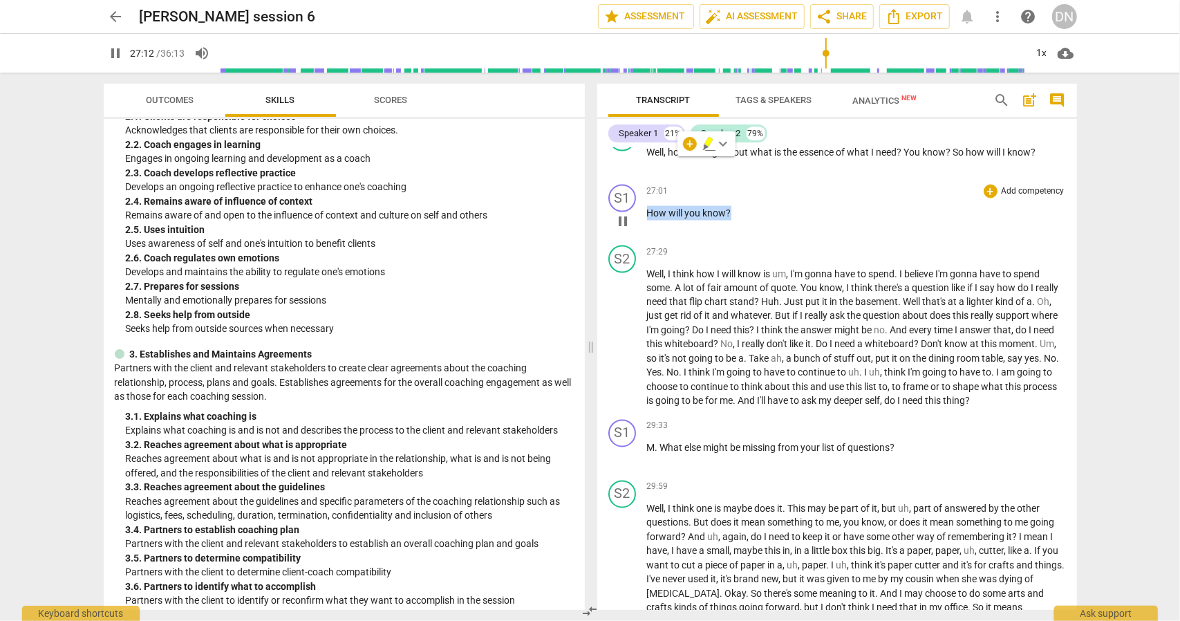
drag, startPoint x: 729, startPoint y: 272, endPoint x: 636, endPoint y: 269, distance: 92.7
click at [636, 240] on div "S1 play_arrow pause 27:01 + Add competency keyboard_arrow_right How will you kn…" at bounding box center [837, 209] width 480 height 61
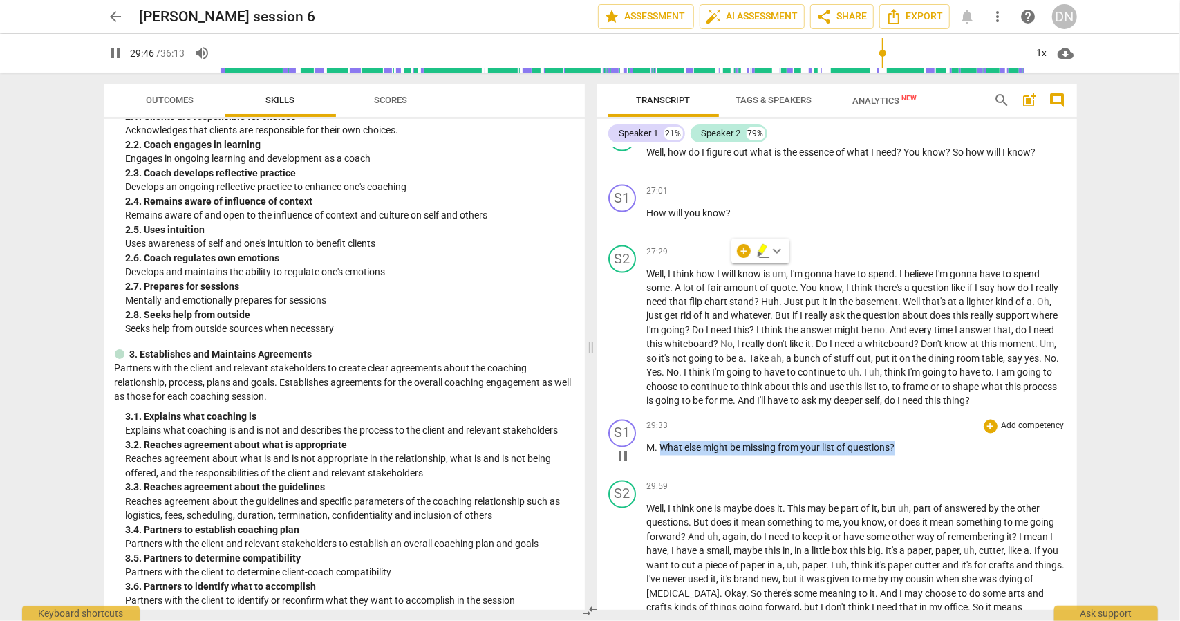
drag, startPoint x: 921, startPoint y: 520, endPoint x: 660, endPoint y: 517, distance: 261.4
click at [660, 456] on p "M . What else might be missing from your list of questions ?" at bounding box center [856, 448] width 419 height 15
drag, startPoint x: 615, startPoint y: 528, endPoint x: 613, endPoint y: 519, distance: 9.1
click at [615, 465] on span "pause" at bounding box center [623, 456] width 17 height 17
click at [627, 465] on span "play_arrow" at bounding box center [623, 456] width 17 height 17
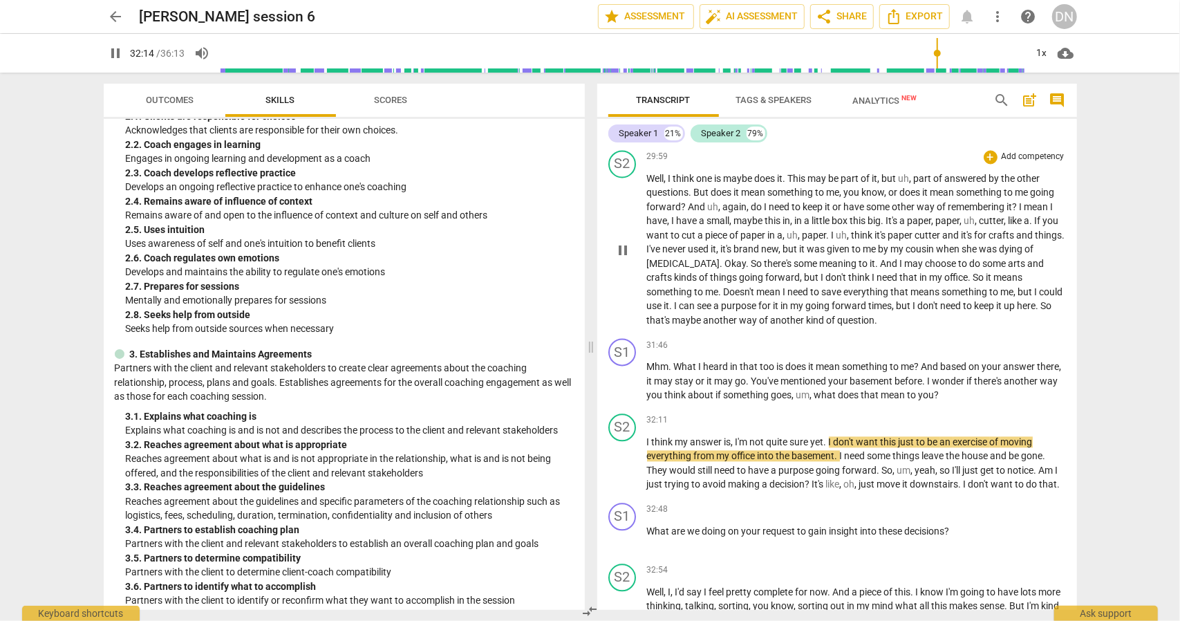
scroll to position [5508, 0]
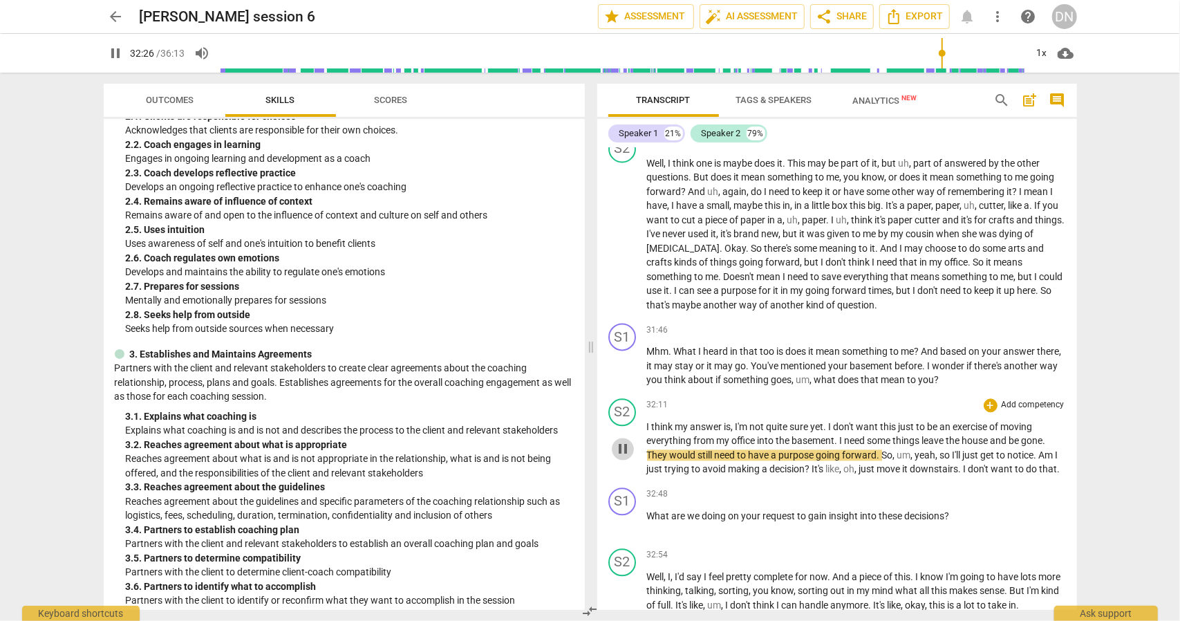
click at [618, 457] on span "pause" at bounding box center [623, 448] width 17 height 17
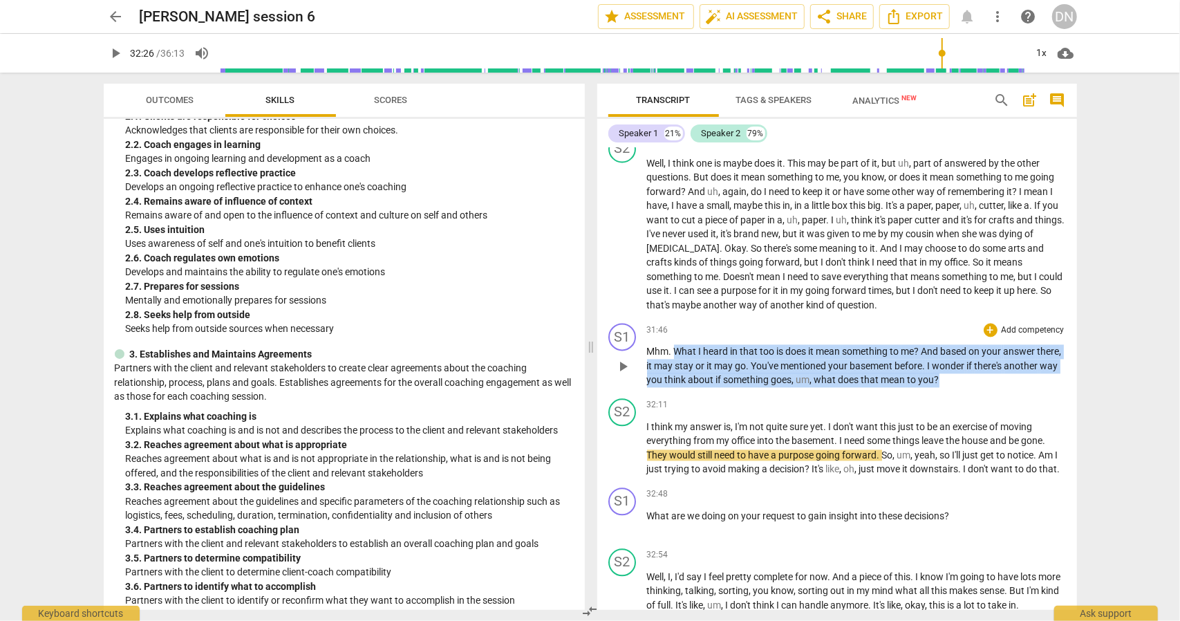
drag, startPoint x: 998, startPoint y: 452, endPoint x: 678, endPoint y: 425, distance: 321.9
click at [678, 387] on p "Mhm . What I heard in that too is does it mean something to me ? And based on y…" at bounding box center [856, 365] width 419 height 43
click at [895, 371] on span "basement" at bounding box center [873, 365] width 45 height 11
drag, startPoint x: 969, startPoint y: 447, endPoint x: 676, endPoint y: 424, distance: 294.1
click at [676, 387] on p "Mhm . What I heard in that too is does it mean something to me ? And based on y…" at bounding box center [856, 365] width 419 height 43
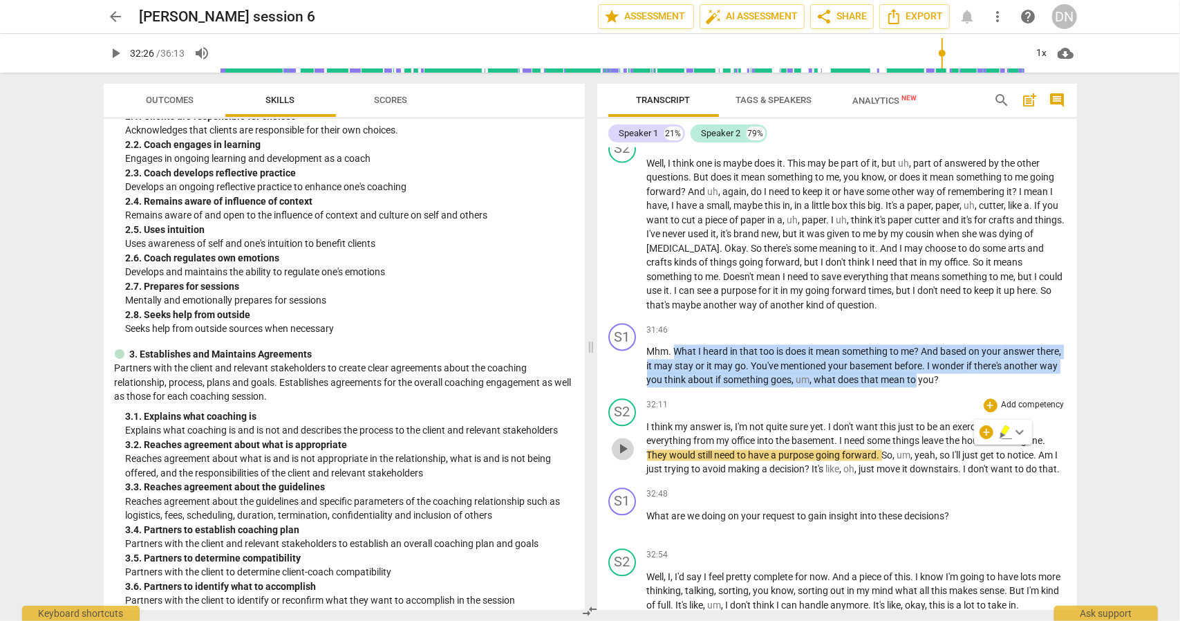
click at [619, 457] on span "play_arrow" at bounding box center [623, 448] width 17 height 17
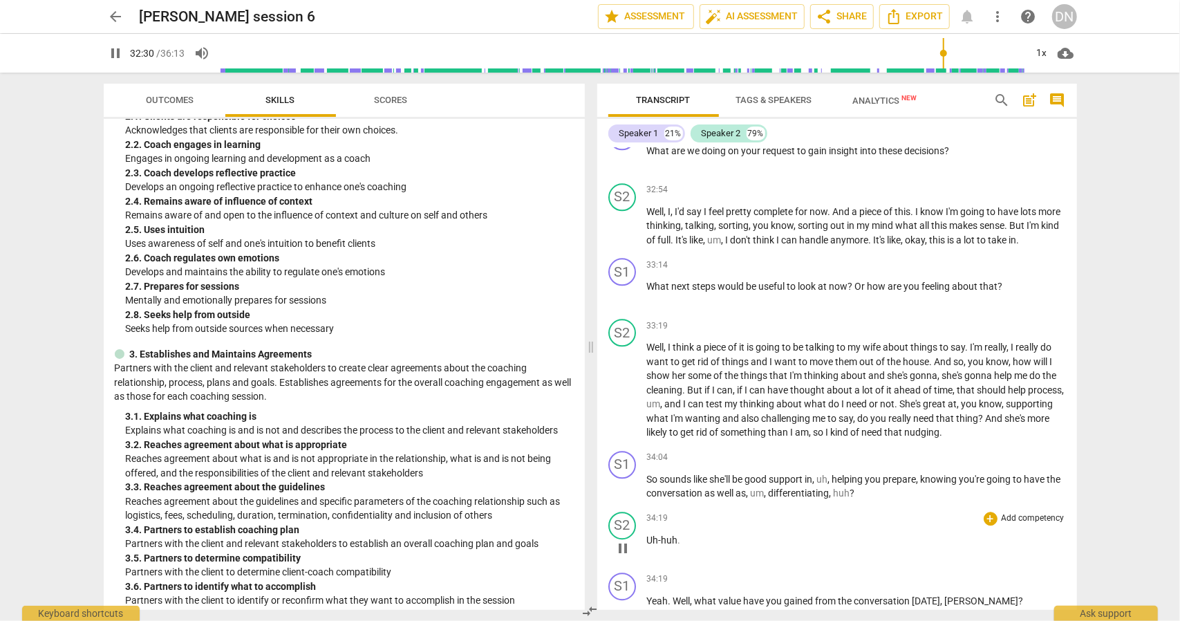
scroll to position [5853, 0]
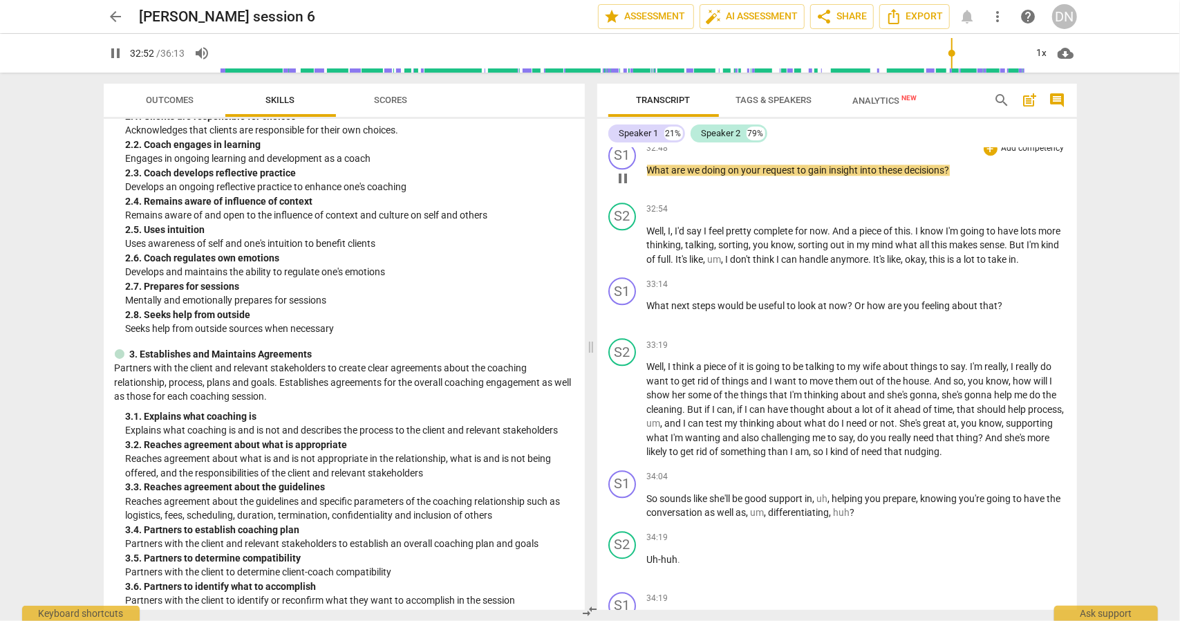
click at [956, 178] on p "What are we doing on your request to gain insight into these decisions ?" at bounding box center [856, 170] width 419 height 15
click at [950, 176] on span "?" at bounding box center [947, 170] width 5 height 11
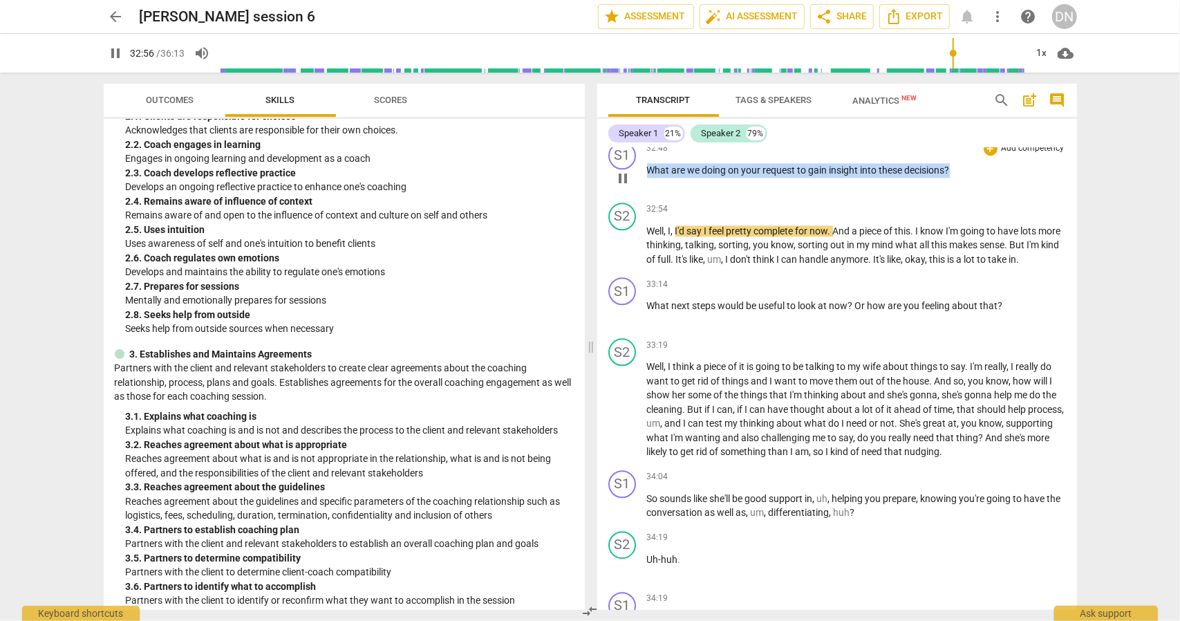
drag, startPoint x: 951, startPoint y: 249, endPoint x: 648, endPoint y: 245, distance: 303.6
click at [648, 192] on div "32:48 + Add competency keyboard_arrow_right What are we doing on your request t…" at bounding box center [856, 167] width 419 height 50
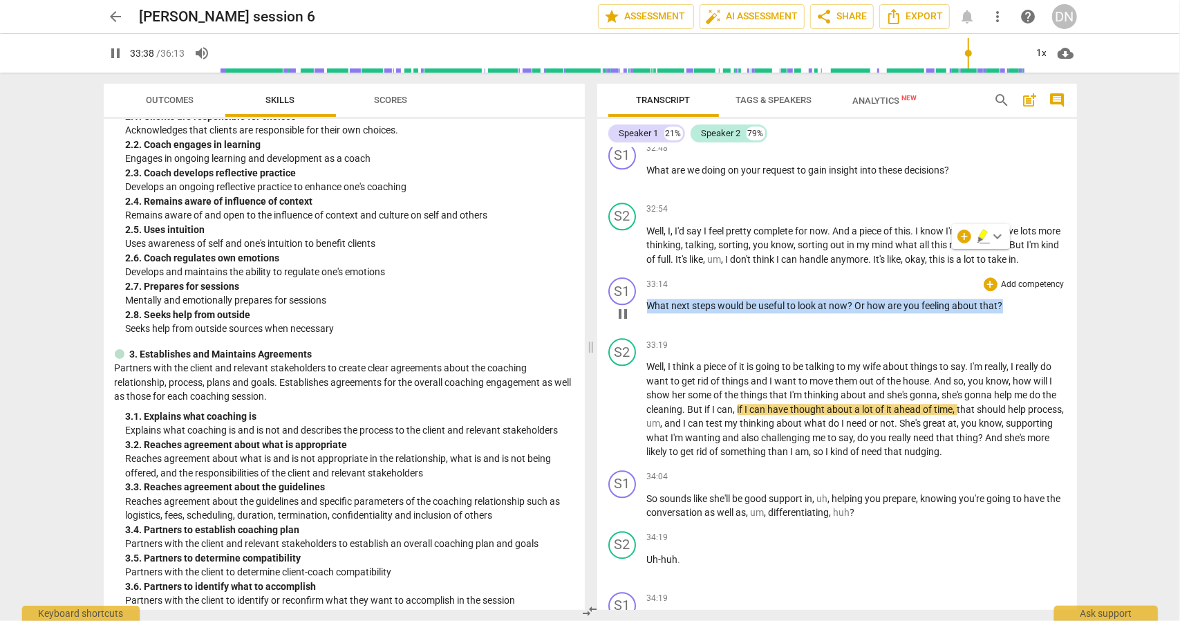
drag, startPoint x: 1005, startPoint y: 385, endPoint x: 647, endPoint y: 378, distance: 358.2
click at [647, 327] on div "33:14 + Add competency keyboard_arrow_right What next steps would be useful to …" at bounding box center [856, 302] width 419 height 50
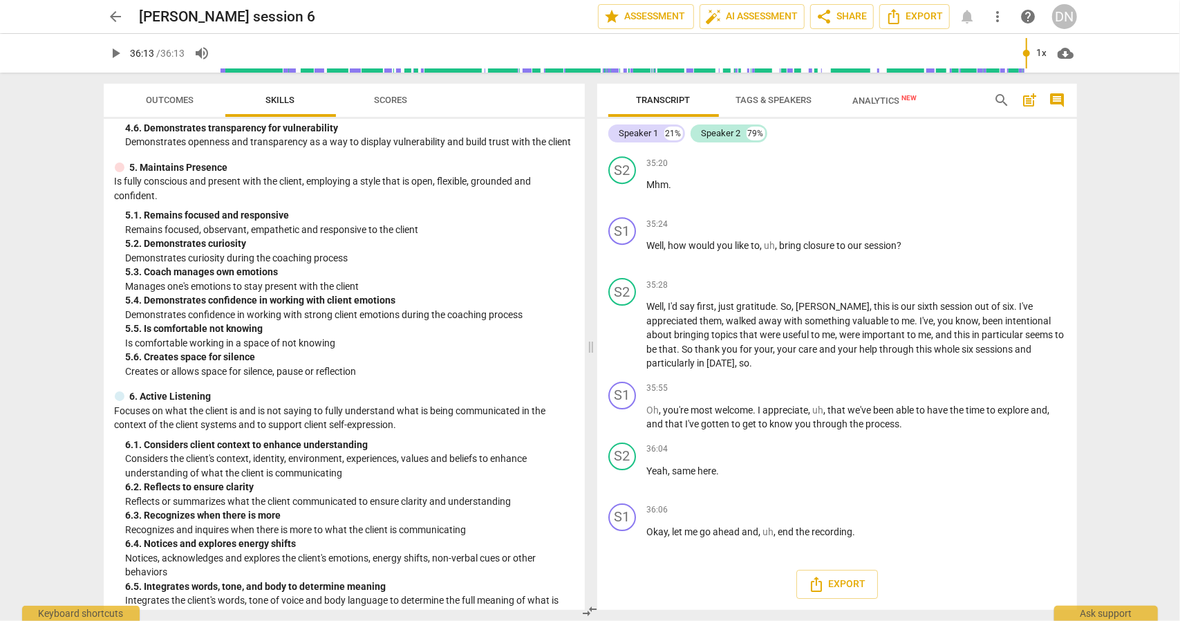
scroll to position [1131, 0]
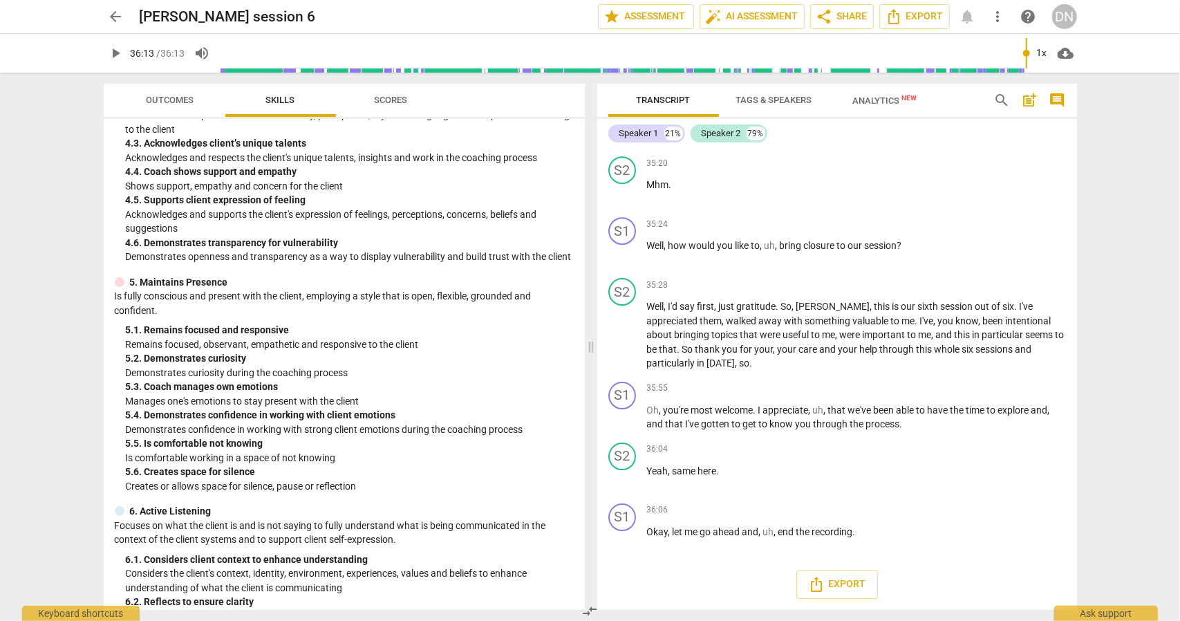
type input "2173"
